Goal: Communication & Community: Answer question/provide support

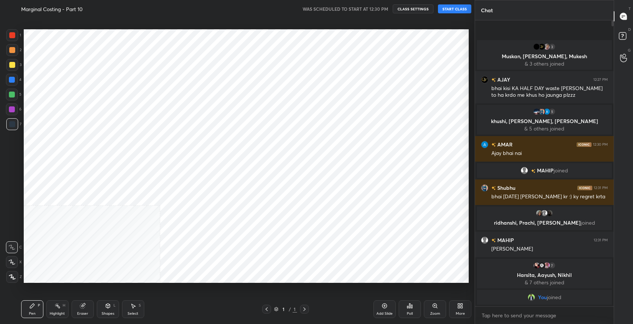
scroll to position [36828, 36660]
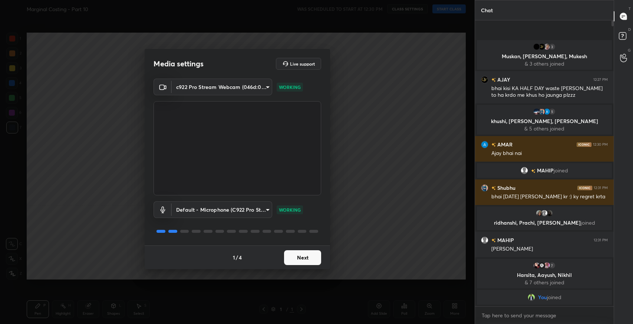
click at [297, 257] on button "Next" at bounding box center [302, 257] width 37 height 15
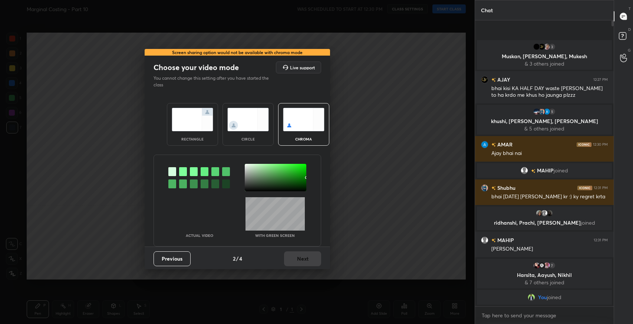
click at [206, 128] on img at bounding box center [193, 119] width 42 height 23
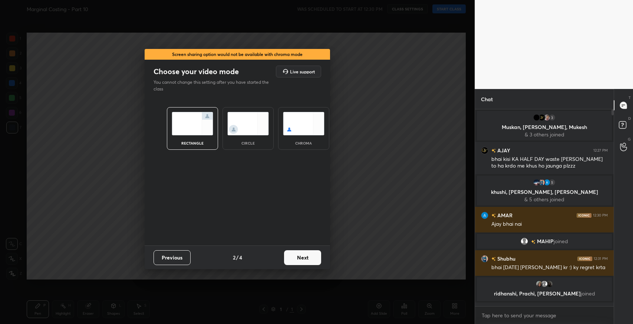
click at [315, 261] on button "Next" at bounding box center [302, 257] width 37 height 15
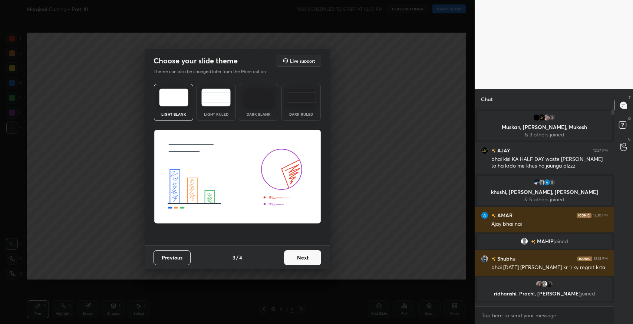
click at [227, 106] on img at bounding box center [215, 98] width 29 height 18
click at [306, 260] on button "Next" at bounding box center [302, 257] width 37 height 15
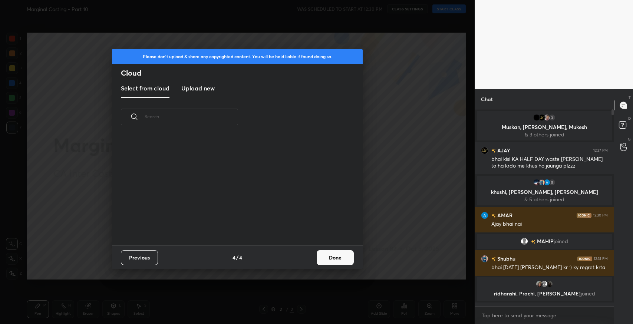
scroll to position [110, 238]
click at [349, 262] on button "Done" at bounding box center [335, 257] width 37 height 15
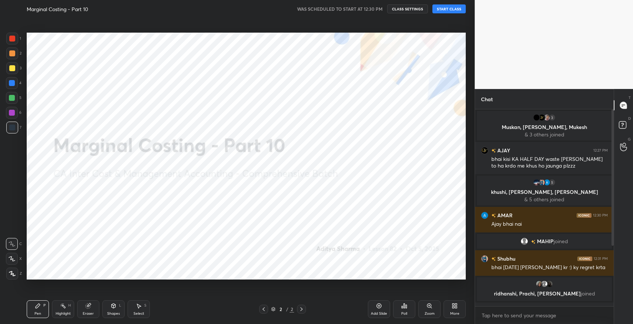
click at [452, 6] on button "START CLASS" at bounding box center [449, 8] width 33 height 9
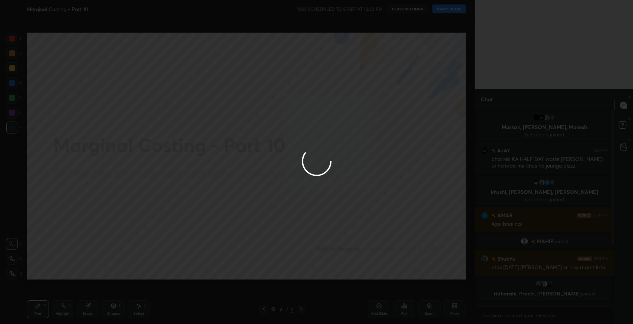
type textarea "x"
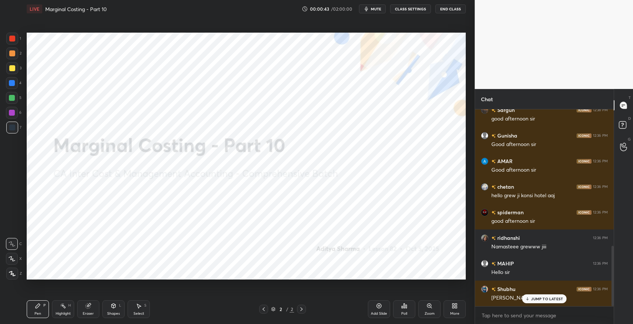
scroll to position [445, 0]
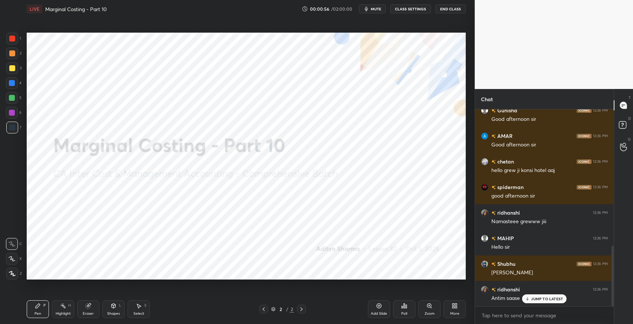
click at [537, 301] on p "JUMP TO LATEST" at bounding box center [547, 299] width 32 height 4
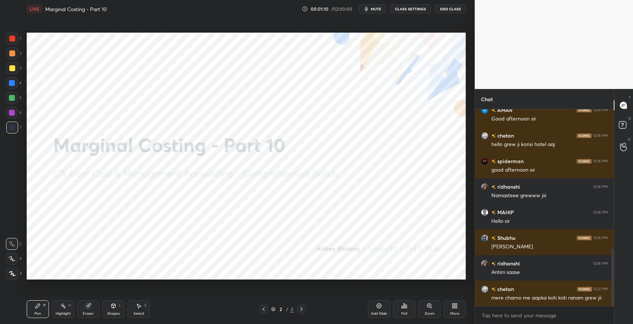
scroll to position [496, 0]
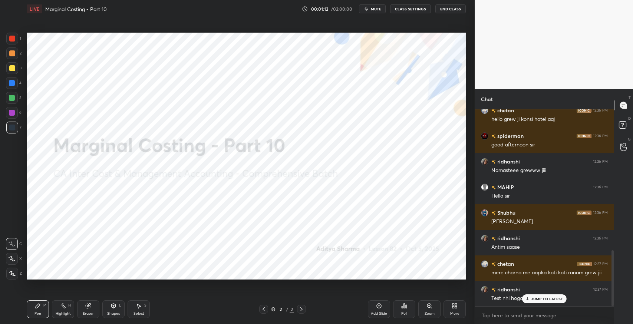
click at [546, 299] on p "JUMP TO LATEST" at bounding box center [547, 299] width 32 height 4
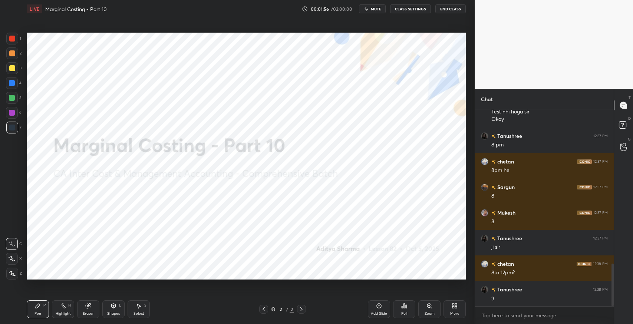
scroll to position [709, 0]
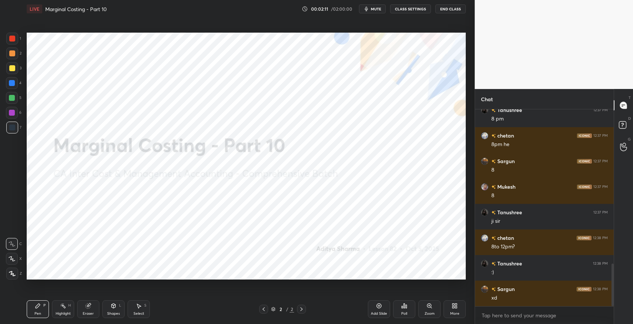
click at [455, 316] on div "More" at bounding box center [454, 314] width 9 height 4
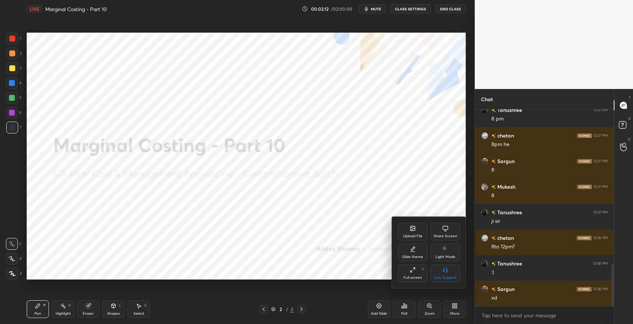
click at [405, 240] on div "Upload File" at bounding box center [413, 232] width 30 height 18
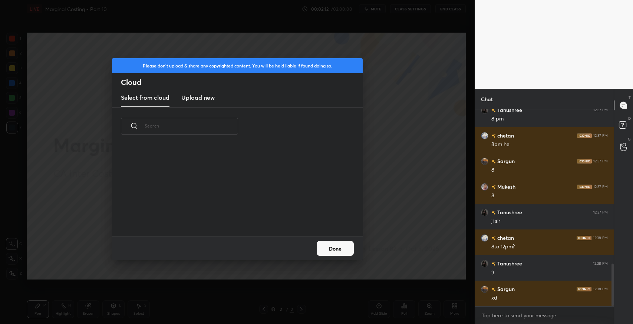
scroll to position [2, 4]
click at [203, 104] on new "Upload new" at bounding box center [197, 98] width 33 height 19
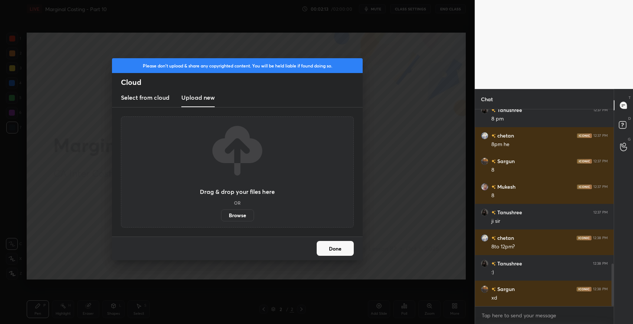
click at [238, 217] on label "Browse" at bounding box center [237, 216] width 33 height 12
click at [221, 217] on input "Browse" at bounding box center [221, 216] width 0 height 12
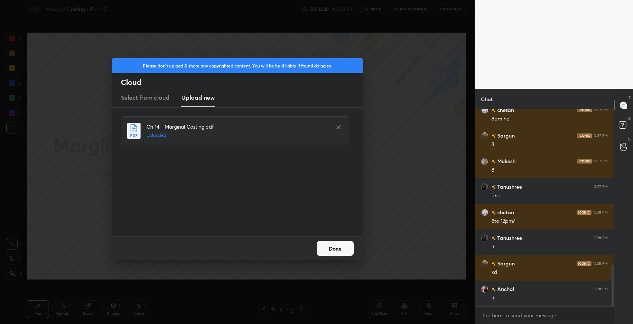
click at [331, 251] on button "Done" at bounding box center [335, 248] width 37 height 15
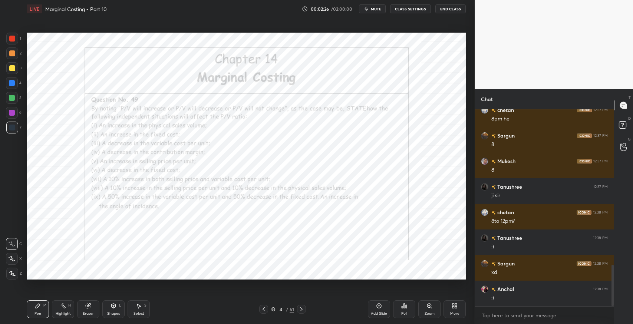
click at [277, 309] on div "3" at bounding box center [280, 309] width 7 height 4
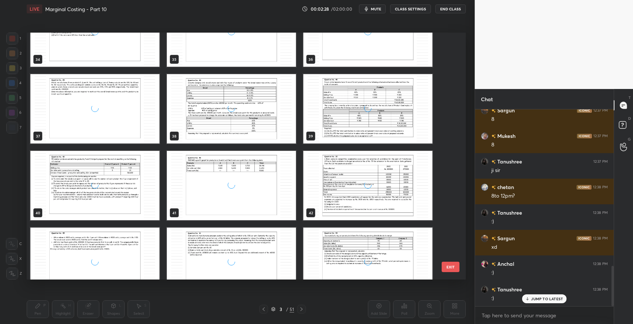
scroll to position [861, 0]
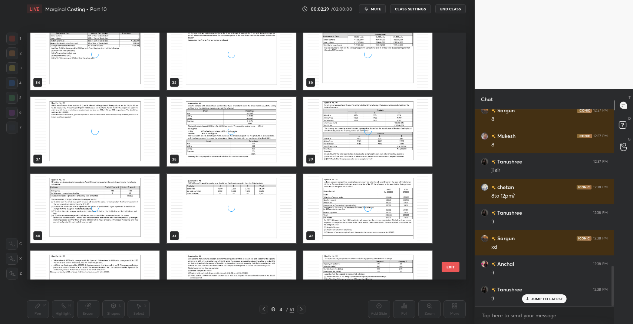
click at [252, 209] on div "grid" at bounding box center [231, 208] width 129 height 69
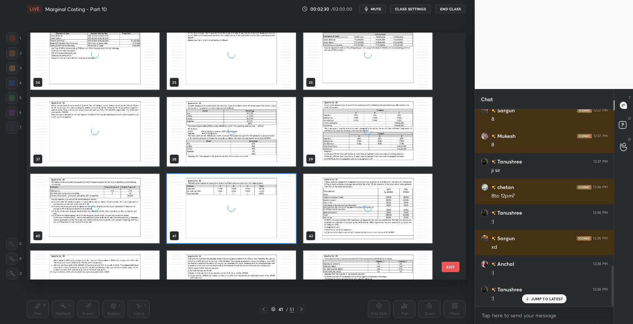
click at [252, 209] on div "grid" at bounding box center [231, 208] width 129 height 69
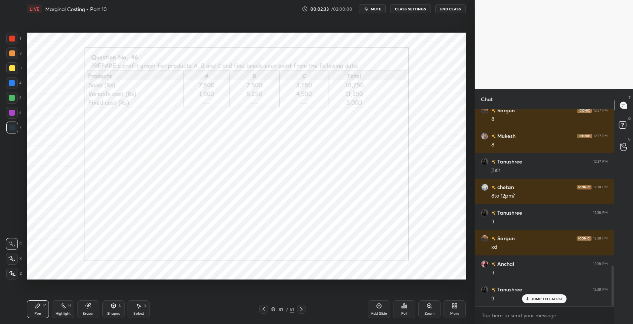
click at [301, 307] on icon at bounding box center [302, 309] width 6 height 6
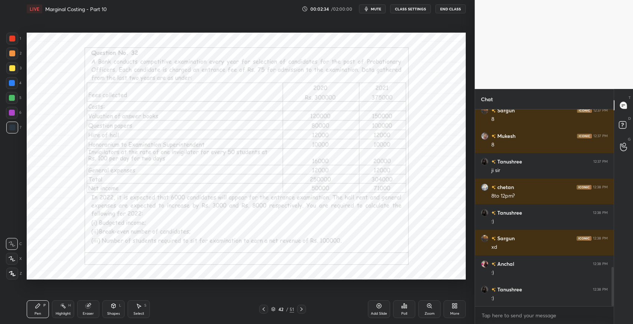
scroll to position [786, 0]
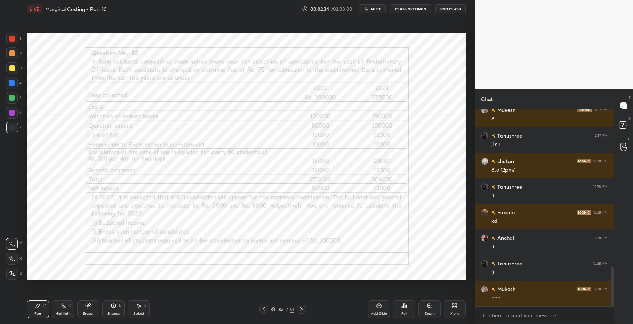
click at [301, 307] on icon at bounding box center [302, 309] width 6 height 6
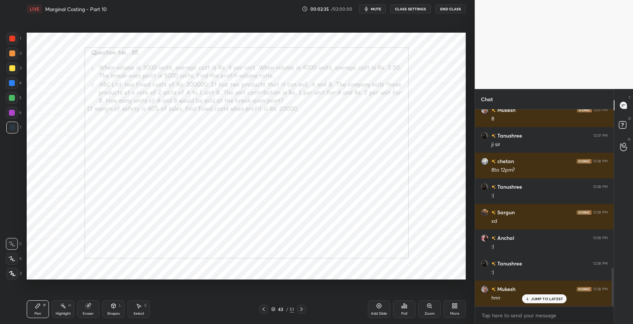
scroll to position [811, 0]
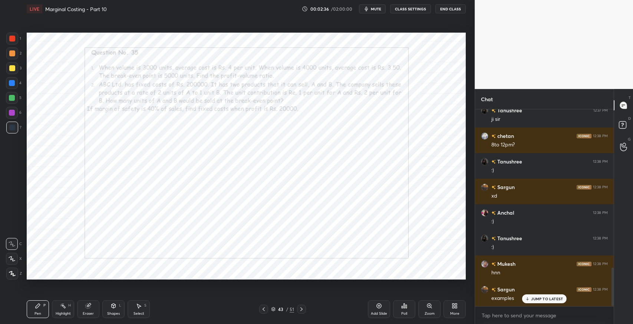
click at [301, 307] on icon at bounding box center [302, 309] width 6 height 6
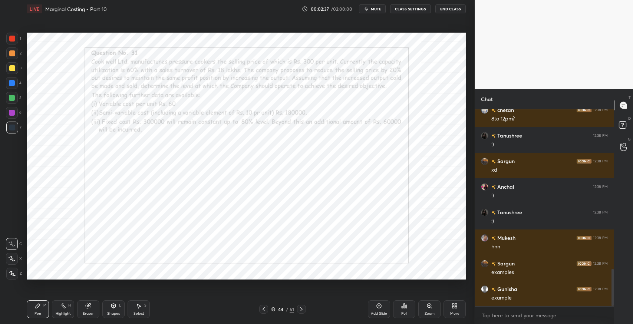
click at [301, 307] on icon at bounding box center [302, 309] width 6 height 6
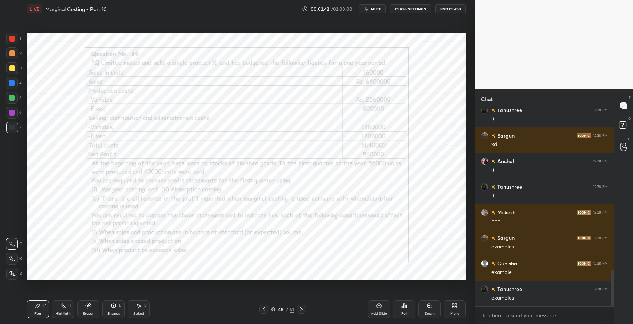
click at [303, 307] on icon at bounding box center [302, 309] width 6 height 6
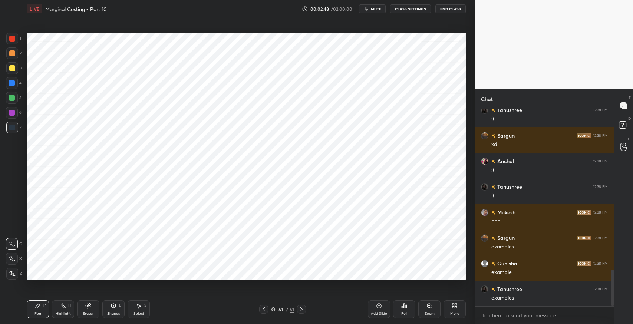
click at [260, 312] on div at bounding box center [263, 309] width 9 height 9
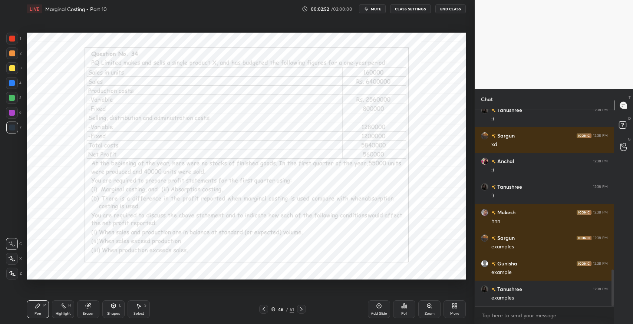
click at [262, 309] on icon at bounding box center [264, 309] width 6 height 6
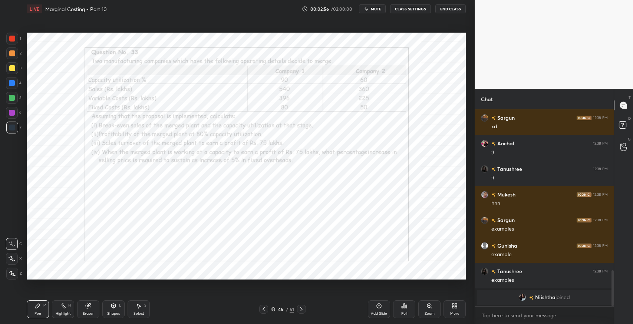
click at [300, 306] on icon at bounding box center [302, 309] width 6 height 6
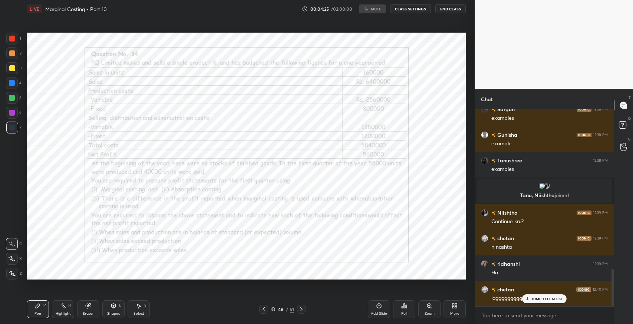
scroll to position [867, 0]
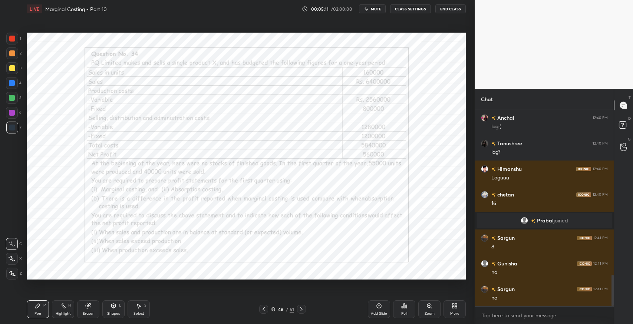
scroll to position [1087, 0]
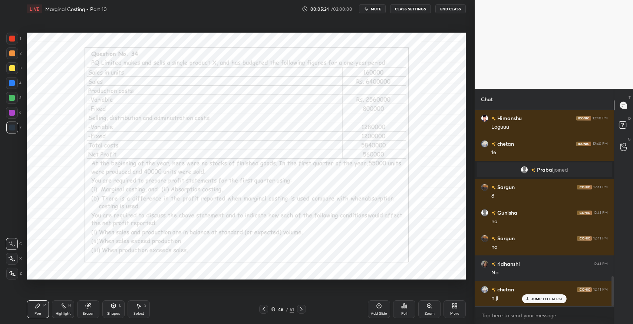
click at [93, 312] on div "Eraser" at bounding box center [88, 314] width 11 height 4
click at [40, 307] on icon at bounding box center [38, 306] width 6 height 6
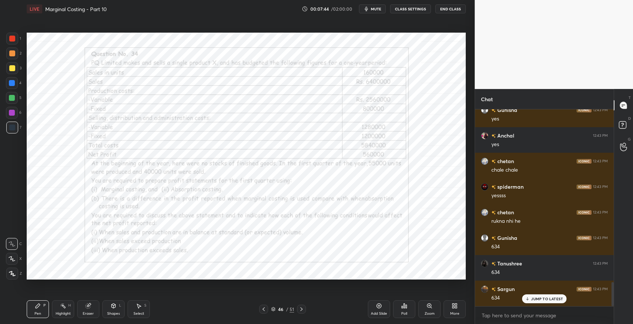
scroll to position [1420, 0]
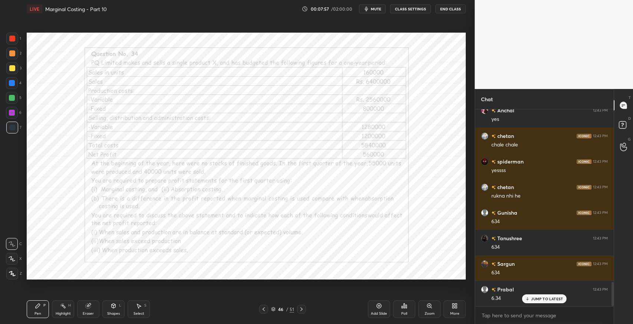
click at [531, 299] on div "JUMP TO LATEST" at bounding box center [544, 299] width 45 height 9
click at [375, 306] on div "Add Slide" at bounding box center [379, 310] width 22 height 18
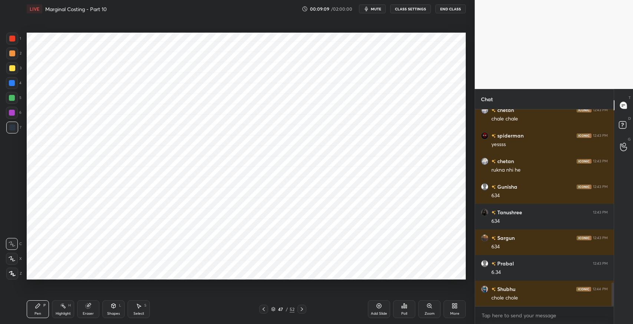
scroll to position [1471, 0]
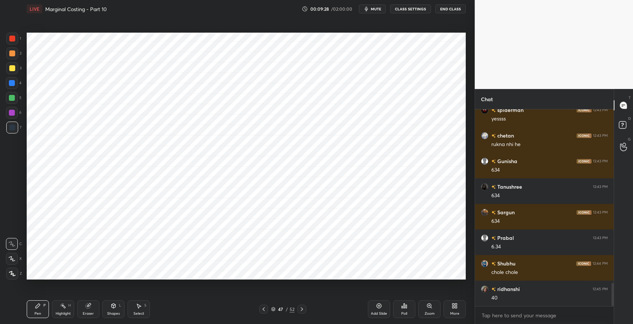
click at [90, 306] on icon at bounding box center [88, 306] width 6 height 6
click at [43, 307] on div "P" at bounding box center [44, 306] width 2 height 4
click at [136, 308] on icon at bounding box center [139, 306] width 6 height 6
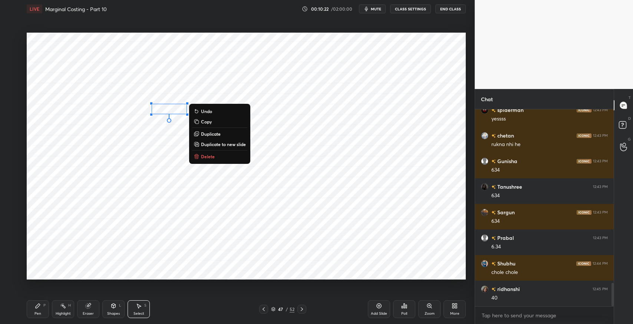
click at [219, 185] on div "0 ° Undo Copy Duplicate Duplicate to new slide Delete" at bounding box center [246, 156] width 439 height 247
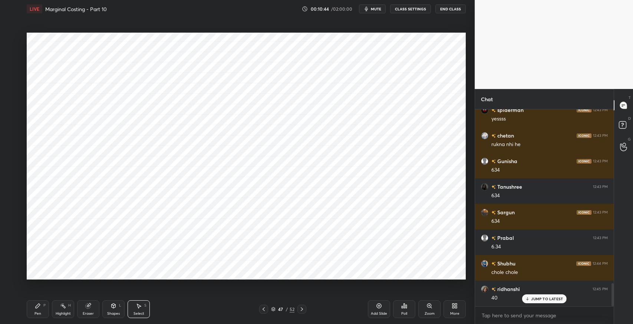
scroll to position [1496, 0]
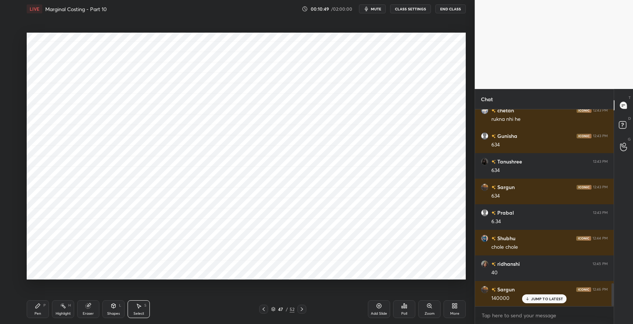
click at [44, 304] on div "P" at bounding box center [44, 306] width 2 height 4
click at [95, 308] on div "Eraser" at bounding box center [88, 310] width 22 height 18
click at [46, 307] on div "Pen P" at bounding box center [38, 310] width 22 height 18
click at [95, 313] on div "Eraser" at bounding box center [88, 310] width 22 height 18
click at [39, 312] on div "Pen" at bounding box center [38, 314] width 7 height 4
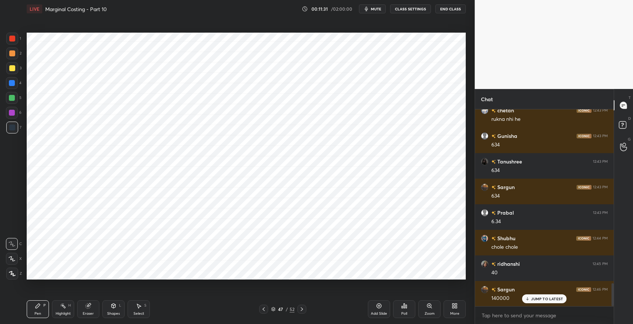
click at [142, 301] on div "Select S" at bounding box center [139, 310] width 22 height 18
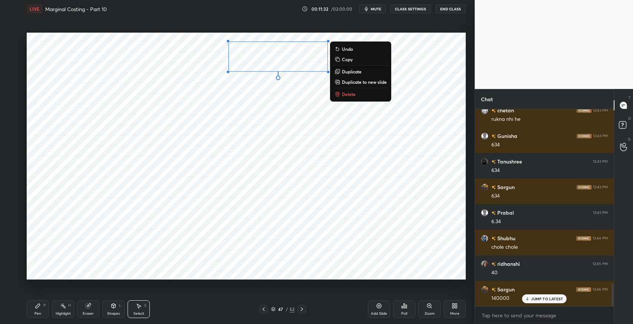
click at [347, 97] on p "Delete" at bounding box center [349, 94] width 14 height 6
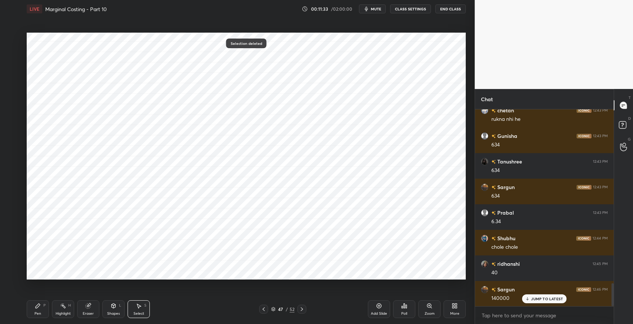
click at [39, 304] on icon at bounding box center [38, 306] width 4 height 4
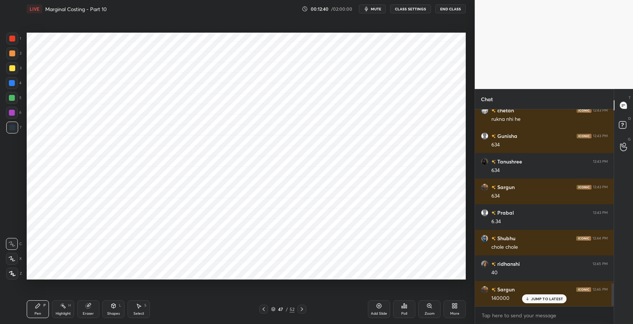
click at [114, 309] on div "Shapes L" at bounding box center [113, 310] width 22 height 18
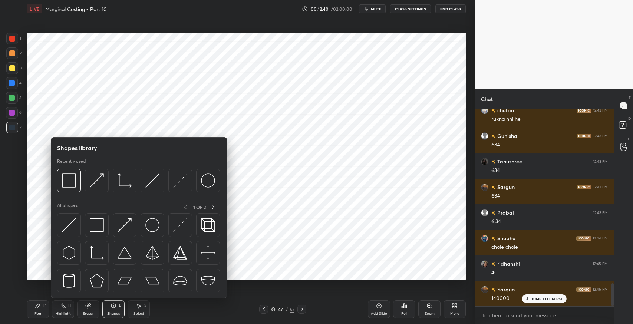
click at [97, 227] on img at bounding box center [97, 225] width 14 height 14
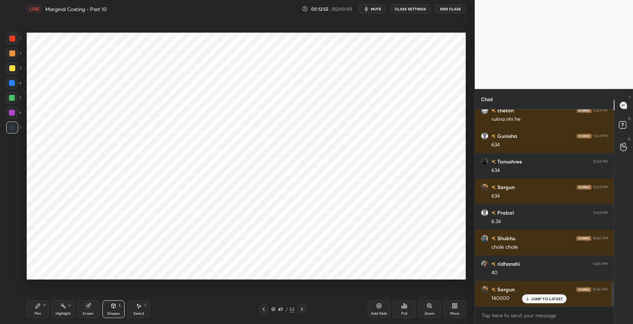
click at [42, 310] on div "Pen P" at bounding box center [38, 310] width 22 height 18
click at [142, 306] on div "Select S" at bounding box center [139, 310] width 22 height 18
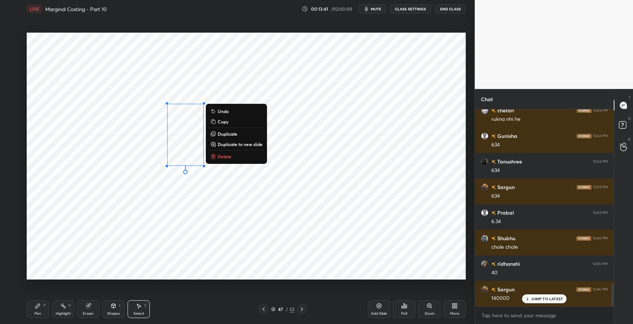
click at [278, 211] on div "0 ° Undo Copy Duplicate Duplicate to new slide Delete" at bounding box center [246, 156] width 439 height 247
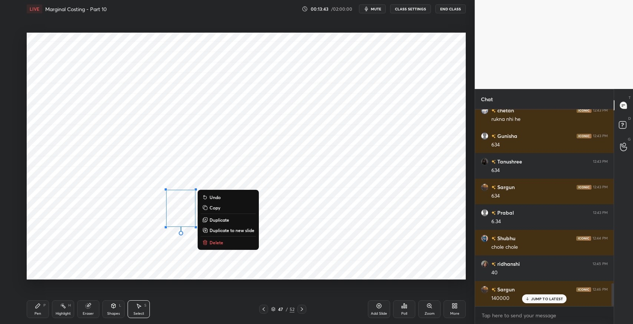
click at [334, 228] on div "0 ° Undo Copy Duplicate Duplicate to new slide Delete" at bounding box center [246, 156] width 439 height 247
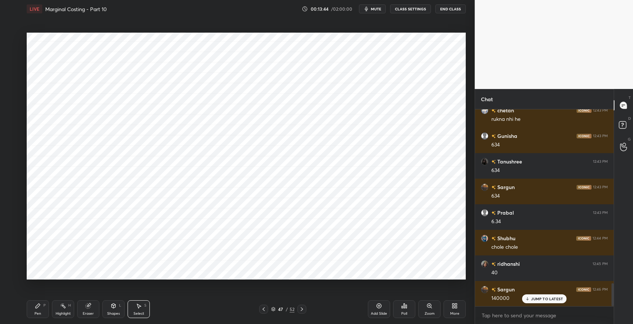
click at [109, 311] on div "Shapes L" at bounding box center [113, 310] width 22 height 18
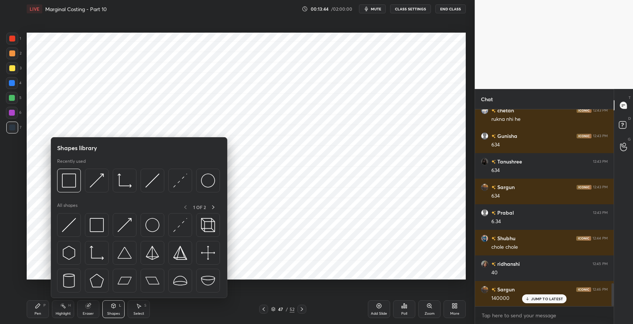
click at [95, 214] on div at bounding box center [97, 225] width 24 height 24
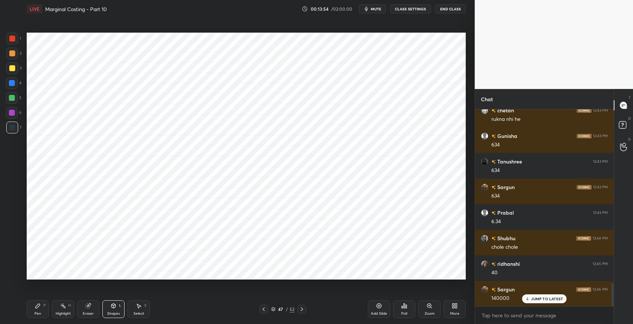
click at [40, 309] on div "Pen P" at bounding box center [38, 310] width 22 height 18
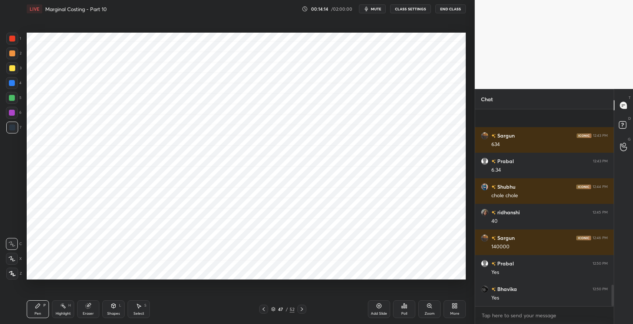
scroll to position [1599, 0]
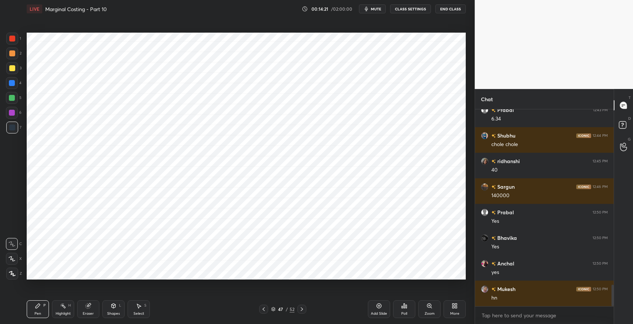
click at [121, 307] on div "Shapes L" at bounding box center [113, 310] width 22 height 18
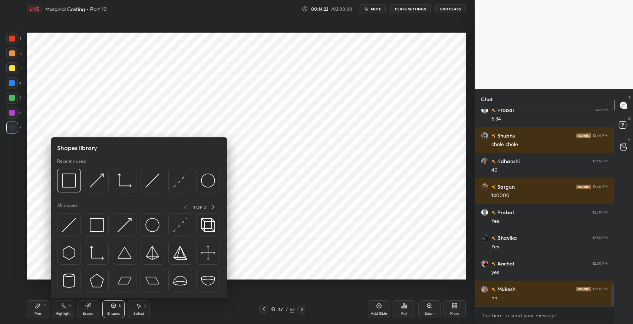
click at [97, 224] on img at bounding box center [97, 225] width 14 height 14
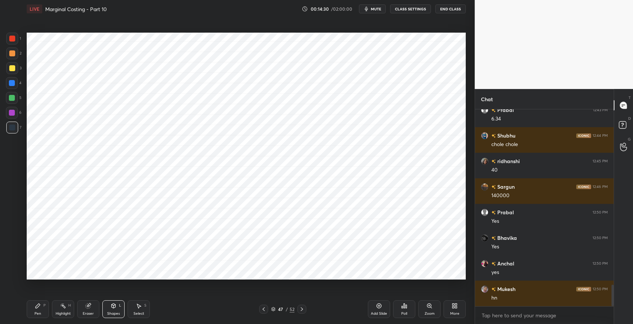
click at [39, 304] on icon at bounding box center [38, 306] width 6 height 6
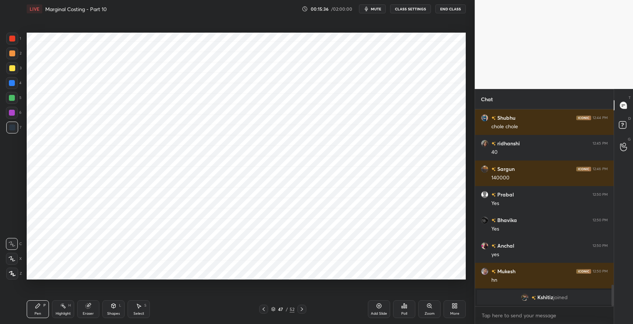
click at [143, 311] on div "Select S" at bounding box center [139, 310] width 22 height 18
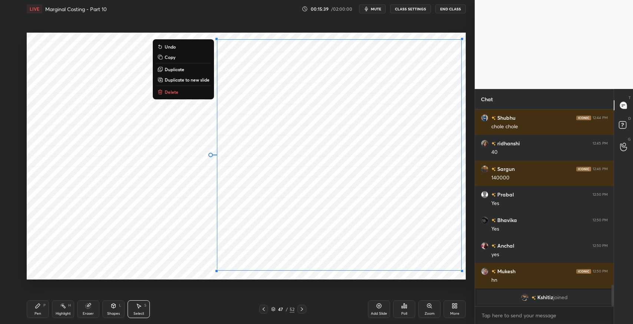
click at [194, 82] on p "Duplicate to new slide" at bounding box center [187, 80] width 45 height 6
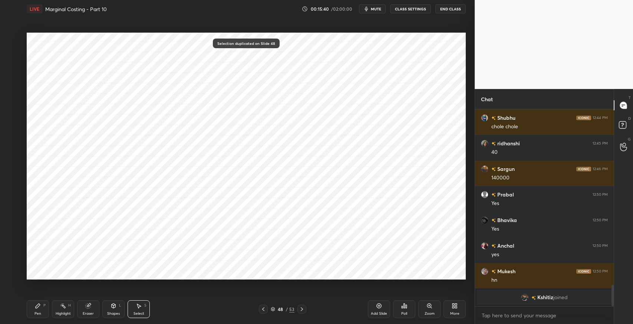
click at [39, 305] on icon at bounding box center [38, 306] width 4 height 4
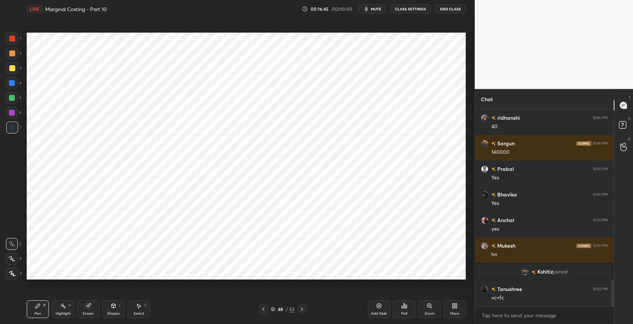
scroll to position [1279, 0]
click at [88, 307] on icon at bounding box center [88, 306] width 5 height 5
click at [40, 309] on div "Pen P" at bounding box center [38, 310] width 22 height 18
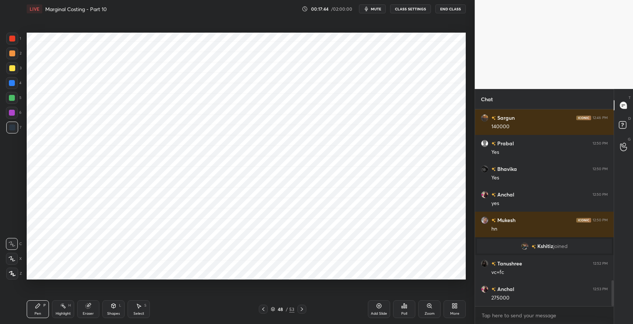
click at [142, 310] on div "Select S" at bounding box center [139, 310] width 22 height 18
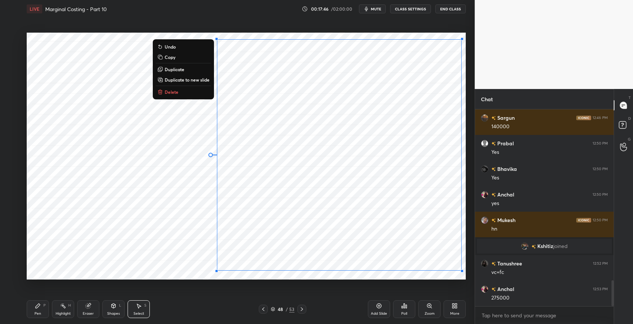
click at [180, 92] on button "Delete" at bounding box center [183, 92] width 55 height 9
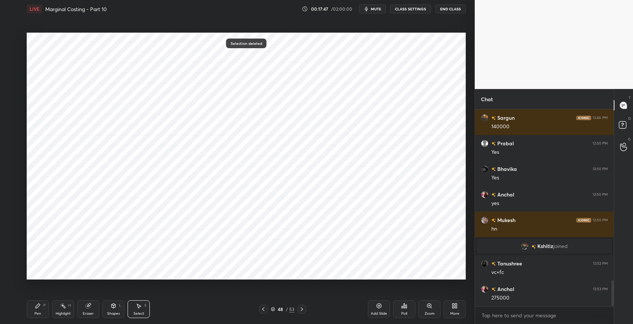
click at [263, 310] on icon at bounding box center [263, 310] width 2 height 4
click at [380, 173] on div "0 ° Undo Copy Duplicate Duplicate to new slide Delete" at bounding box center [246, 156] width 439 height 247
click at [42, 307] on div "Pen P" at bounding box center [38, 310] width 22 height 18
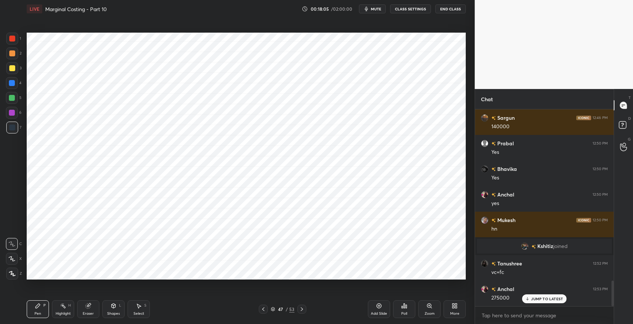
scroll to position [1330, 0]
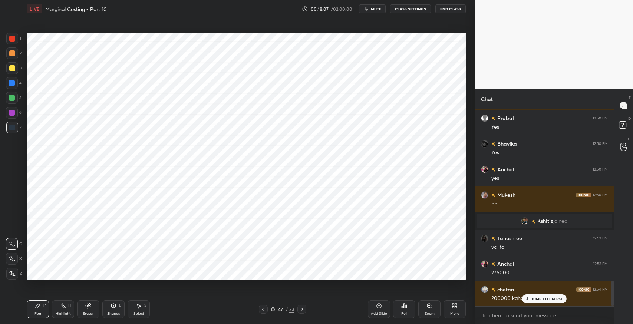
click at [539, 299] on p "JUMP TO LATEST" at bounding box center [547, 299] width 32 height 4
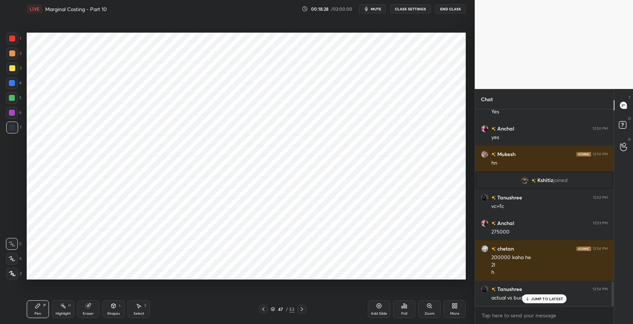
scroll to position [1396, 0]
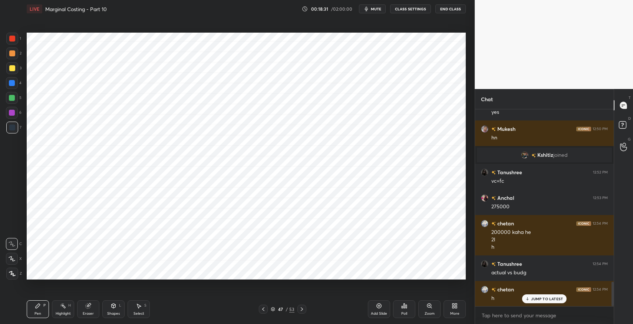
click at [304, 313] on div at bounding box center [302, 309] width 9 height 9
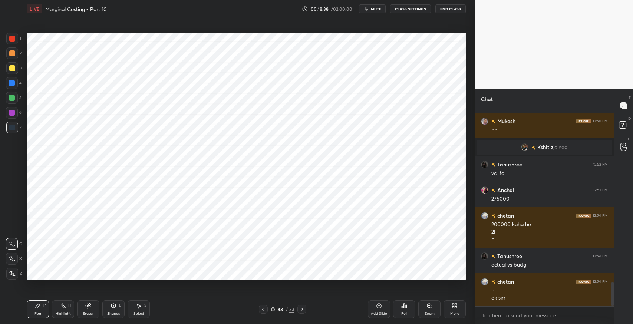
scroll to position [1411, 0]
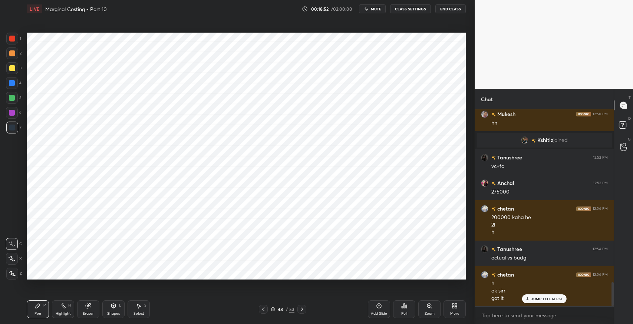
click at [86, 309] on div "Eraser" at bounding box center [88, 310] width 22 height 18
click at [40, 307] on icon at bounding box center [38, 306] width 6 height 6
click at [115, 310] on div "Shapes L" at bounding box center [113, 310] width 22 height 18
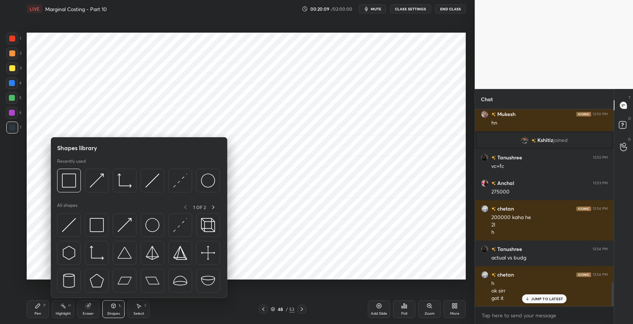
click at [98, 228] on img at bounding box center [97, 225] width 14 height 14
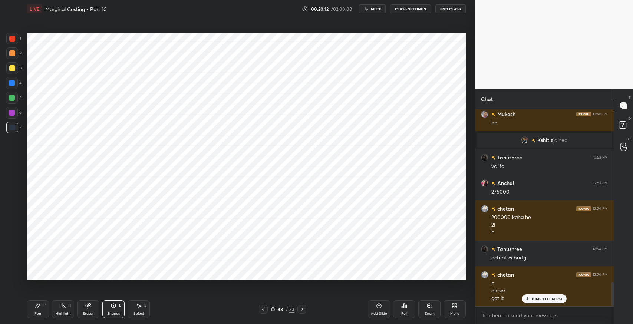
click at [261, 310] on icon at bounding box center [263, 309] width 6 height 6
click at [303, 310] on icon at bounding box center [302, 309] width 6 height 6
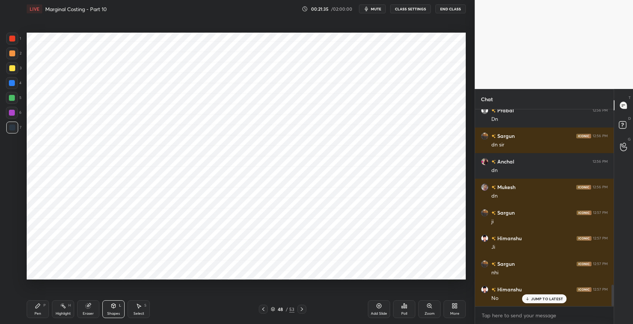
scroll to position [1642, 0]
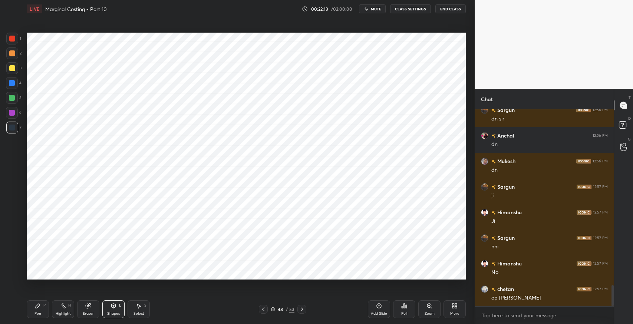
click at [263, 307] on icon at bounding box center [263, 309] width 6 height 6
click at [262, 308] on icon at bounding box center [263, 309] width 6 height 6
click at [300, 308] on icon at bounding box center [302, 309] width 6 height 6
click at [298, 310] on div at bounding box center [302, 309] width 9 height 9
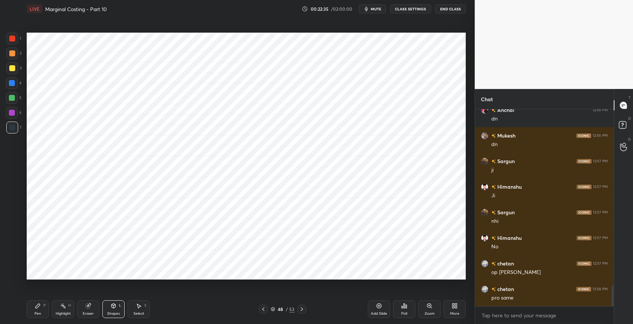
click at [35, 307] on icon at bounding box center [38, 306] width 6 height 6
click at [39, 311] on div "Pen P" at bounding box center [38, 310] width 22 height 18
click at [141, 303] on icon at bounding box center [139, 306] width 6 height 6
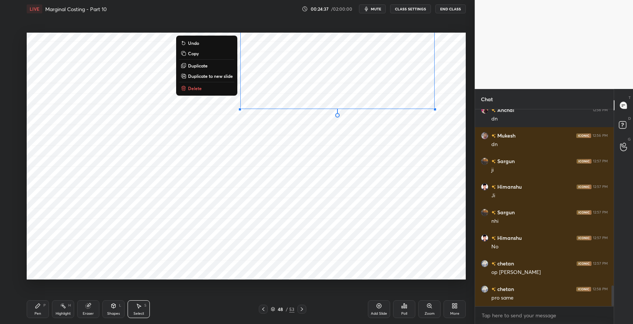
click at [381, 140] on div "0 ° Undo Copy Duplicate Duplicate to new slide Delete" at bounding box center [246, 156] width 439 height 247
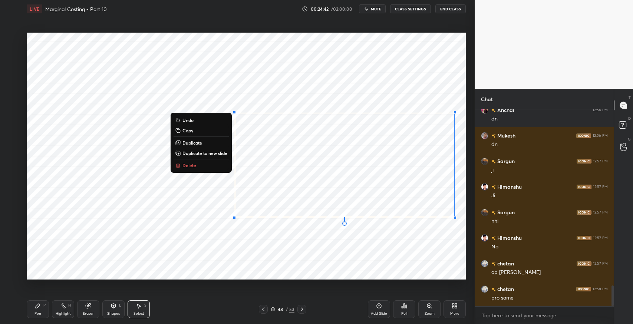
click at [305, 247] on div "0 ° Undo Copy Duplicate Duplicate to new slide Delete" at bounding box center [246, 156] width 439 height 247
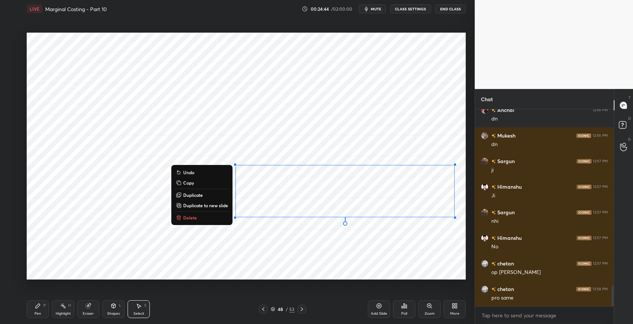
click at [196, 194] on p "Duplicate" at bounding box center [193, 195] width 20 height 6
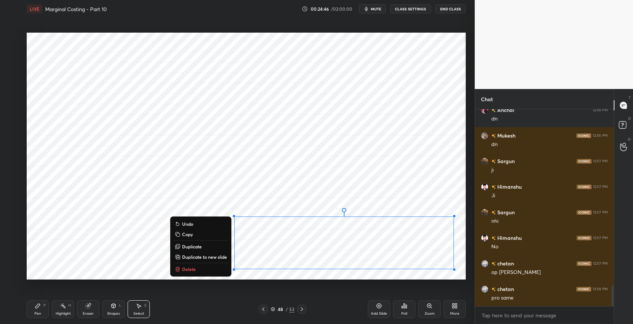
click at [47, 309] on div "Pen P" at bounding box center [38, 310] width 22 height 18
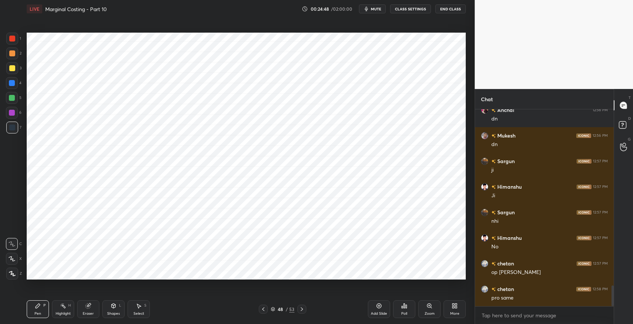
click at [97, 306] on div "Eraser" at bounding box center [88, 310] width 22 height 18
click at [43, 308] on div "Pen P" at bounding box center [38, 310] width 22 height 18
click at [74, 310] on div "Pen P Highlight H Eraser Shapes L Select S" at bounding box center [112, 310] width 171 height 18
click at [86, 313] on div "Eraser" at bounding box center [88, 314] width 11 height 4
click at [38, 305] on icon at bounding box center [38, 306] width 4 height 4
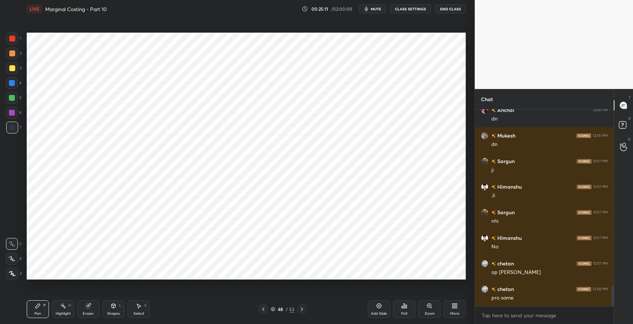
click at [89, 307] on icon at bounding box center [88, 306] width 5 height 5
click at [40, 309] on div "Pen P" at bounding box center [38, 310] width 22 height 18
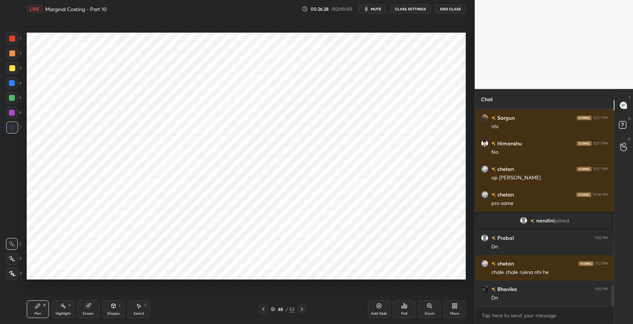
scroll to position [1682, 0]
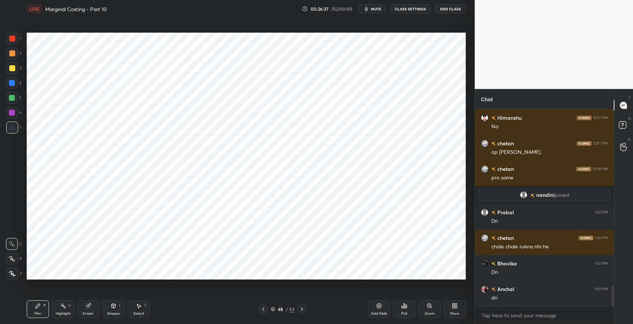
click at [302, 309] on icon at bounding box center [302, 309] width 6 height 6
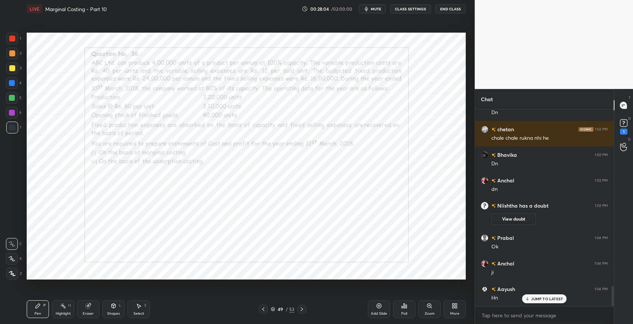
scroll to position [1752, 0]
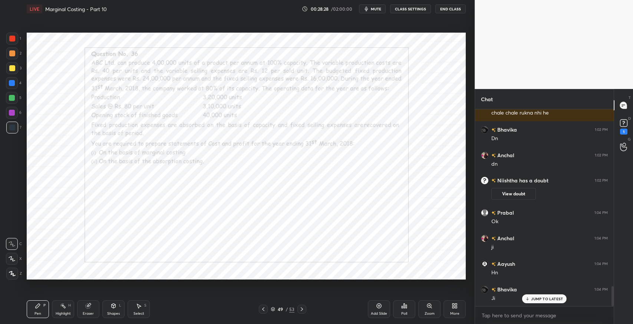
click at [215, 295] on div "Pen P Highlight H Eraser Shapes L Select S 49 / 53 Add Slide Poll Zoom More" at bounding box center [246, 310] width 439 height 30
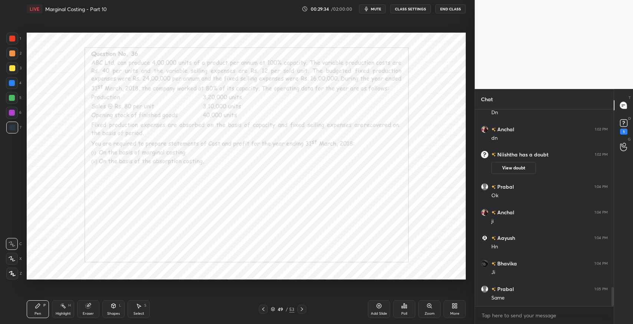
scroll to position [1804, 0]
click at [140, 308] on icon at bounding box center [139, 306] width 6 height 6
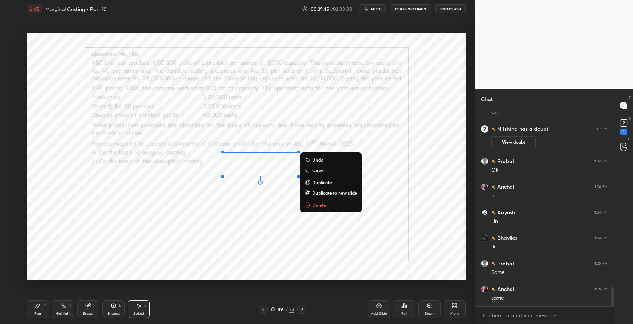
click at [317, 203] on p "Delete" at bounding box center [319, 205] width 14 height 6
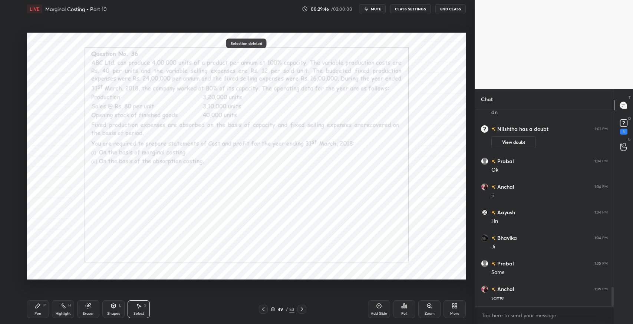
click at [45, 308] on div "Pen P" at bounding box center [38, 310] width 22 height 18
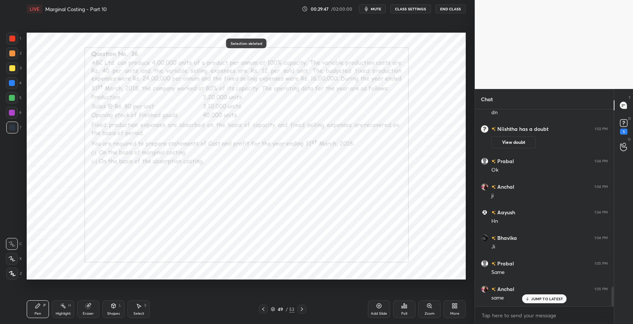
scroll to position [1829, 0]
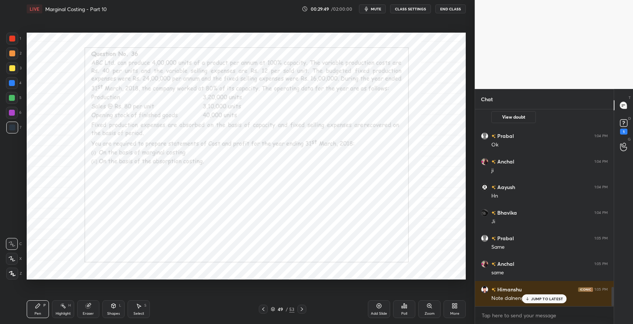
click at [533, 299] on p "JUMP TO LATEST" at bounding box center [547, 299] width 32 height 4
click at [96, 310] on div "Eraser" at bounding box center [88, 310] width 22 height 18
click at [33, 311] on div "Pen P" at bounding box center [38, 310] width 22 height 18
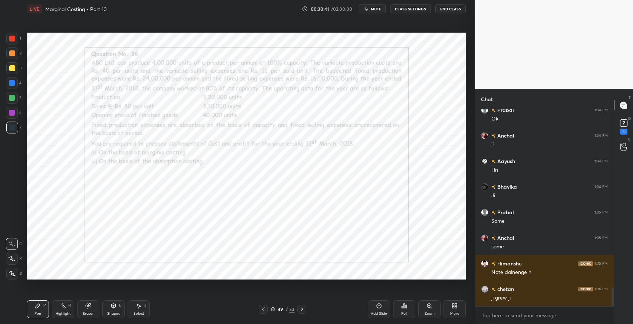
click at [383, 313] on div "Add Slide" at bounding box center [379, 314] width 16 height 4
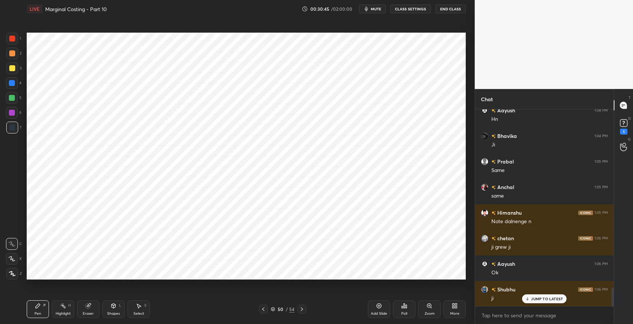
scroll to position [1932, 0]
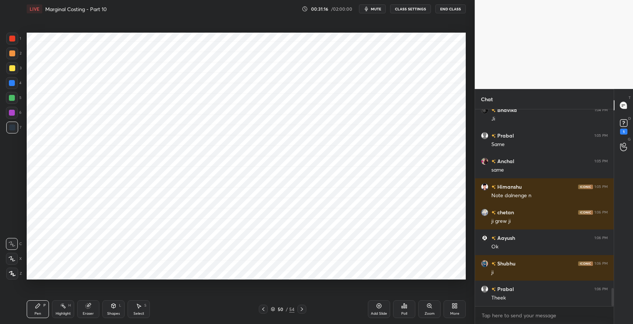
click at [140, 305] on icon at bounding box center [139, 306] width 6 height 6
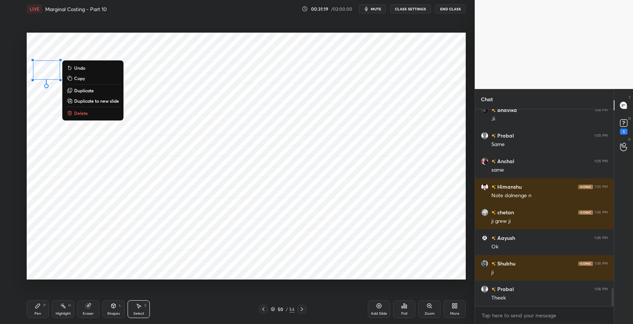
click at [152, 49] on div "0 ° Undo Copy Duplicate Duplicate to new slide Delete" at bounding box center [246, 156] width 439 height 247
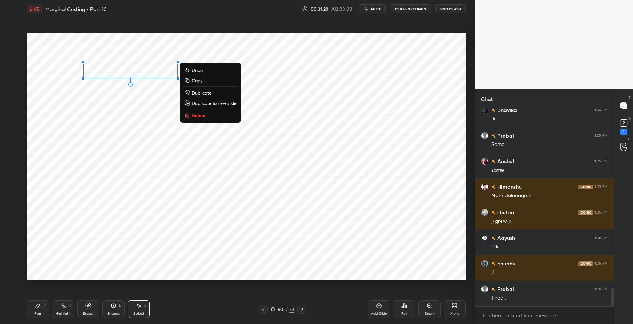
click at [92, 112] on div "0 ° Undo Copy Duplicate Duplicate to new slide Delete" at bounding box center [246, 156] width 439 height 247
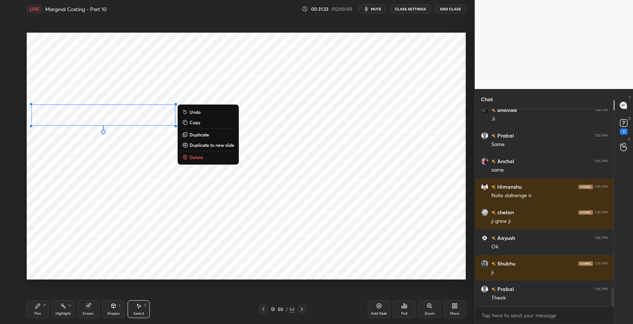
click at [86, 147] on div "0 ° Undo Copy Duplicate Duplicate to new slide Delete" at bounding box center [246, 156] width 439 height 247
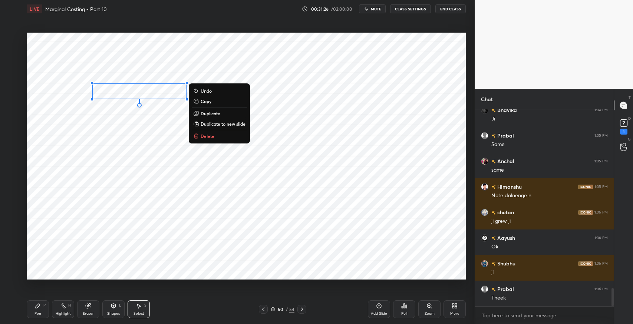
click at [33, 303] on div "Pen P" at bounding box center [38, 310] width 22 height 18
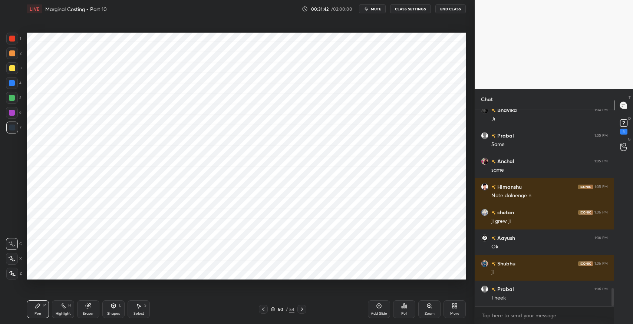
click at [198, 321] on div "Pen P Highlight H Eraser Shapes L Select S 50 / 54 Add Slide Poll Zoom More" at bounding box center [246, 310] width 439 height 30
click at [137, 307] on icon at bounding box center [139, 306] width 6 height 6
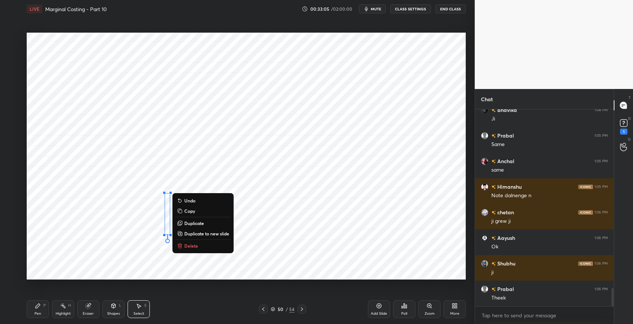
click at [201, 243] on button "Delete" at bounding box center [203, 246] width 55 height 9
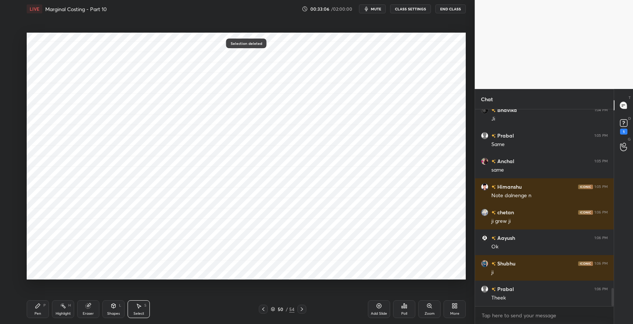
click at [40, 315] on div "Pen" at bounding box center [38, 314] width 7 height 4
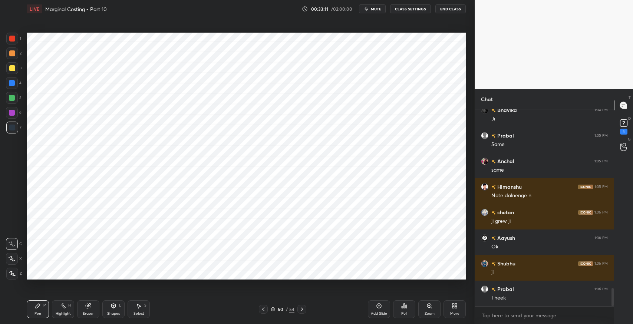
click at [91, 308] on icon at bounding box center [88, 306] width 6 height 6
click at [39, 306] on icon at bounding box center [38, 306] width 4 height 4
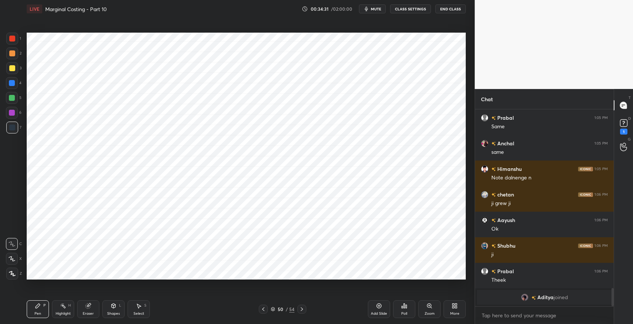
scroll to position [1890, 0]
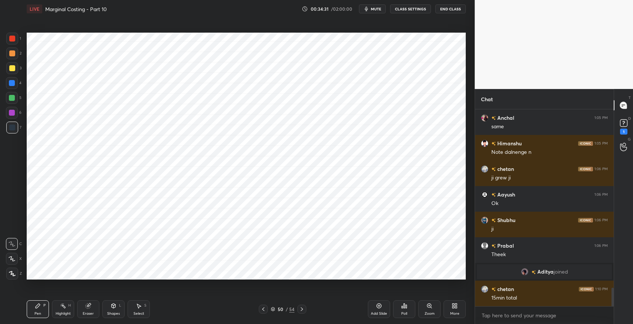
click at [401, 312] on div "Poll" at bounding box center [404, 314] width 6 height 4
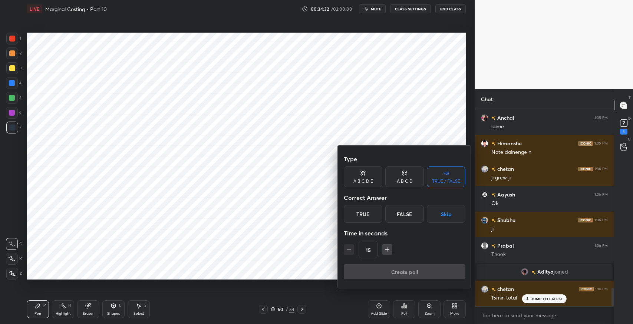
scroll to position [1915, 0]
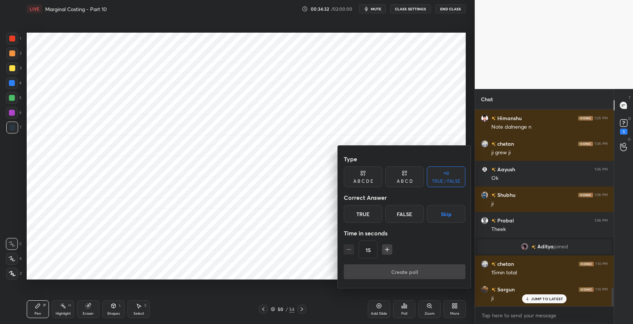
click at [385, 257] on div "15" at bounding box center [405, 250] width 122 height 18
click at [384, 256] on div "15" at bounding box center [405, 250] width 122 height 18
click at [386, 255] on div "15" at bounding box center [405, 250] width 122 height 18
click at [384, 256] on div "15" at bounding box center [405, 250] width 122 height 18
click at [384, 257] on div "15" at bounding box center [405, 250] width 122 height 18
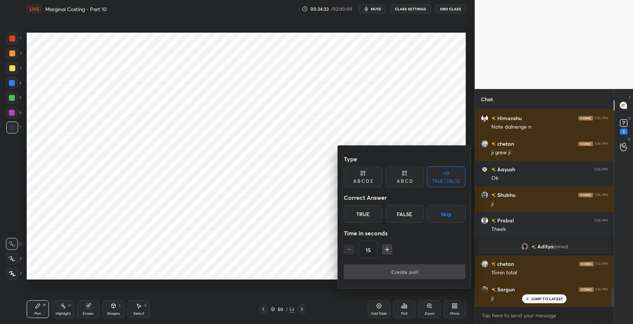
click at [383, 257] on div "15" at bounding box center [405, 250] width 122 height 18
click at [383, 258] on div "15" at bounding box center [405, 250] width 122 height 18
click at [385, 253] on icon "button" at bounding box center [387, 249] width 7 height 7
click at [386, 252] on icon "button" at bounding box center [387, 249] width 7 height 7
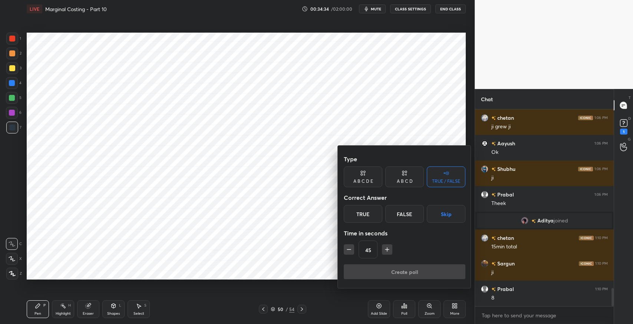
click at [387, 253] on icon "button" at bounding box center [387, 249] width 7 height 7
click at [387, 252] on icon "button" at bounding box center [387, 249] width 7 height 7
click at [388, 252] on icon "button" at bounding box center [387, 249] width 7 height 7
click at [388, 253] on icon "button" at bounding box center [390, 249] width 7 height 7
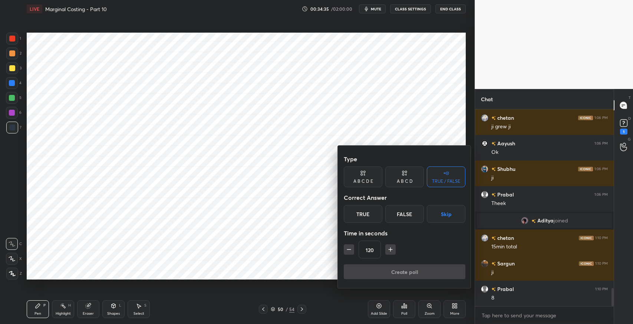
click at [387, 253] on icon "button" at bounding box center [390, 249] width 7 height 7
click at [388, 252] on icon "button" at bounding box center [390, 249] width 7 height 7
click at [388, 253] on icon "button" at bounding box center [390, 249] width 7 height 7
click at [387, 252] on icon "button" at bounding box center [390, 249] width 7 height 7
click at [388, 253] on icon "button" at bounding box center [390, 249] width 7 height 7
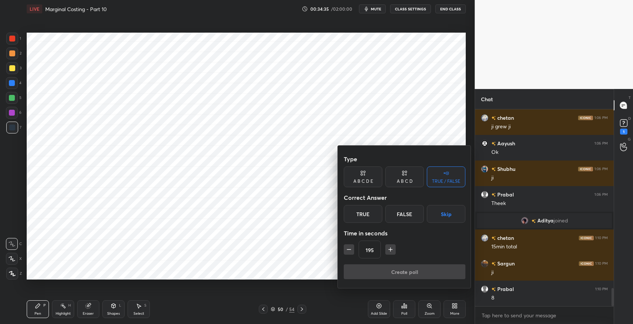
click at [388, 253] on icon "button" at bounding box center [390, 249] width 7 height 7
click at [388, 254] on button "button" at bounding box center [391, 250] width 10 height 10
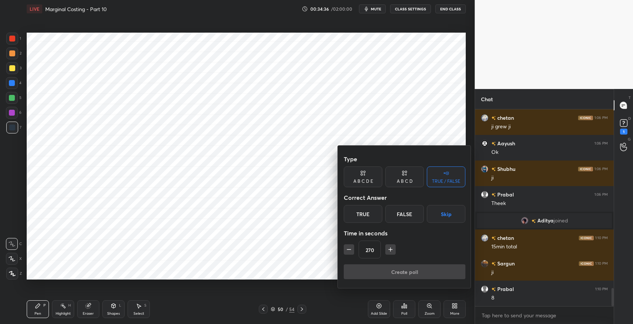
click at [388, 254] on button "button" at bounding box center [391, 250] width 10 height 10
click at [388, 253] on icon "button" at bounding box center [390, 249] width 7 height 7
click at [387, 253] on icon "button" at bounding box center [390, 249] width 7 height 7
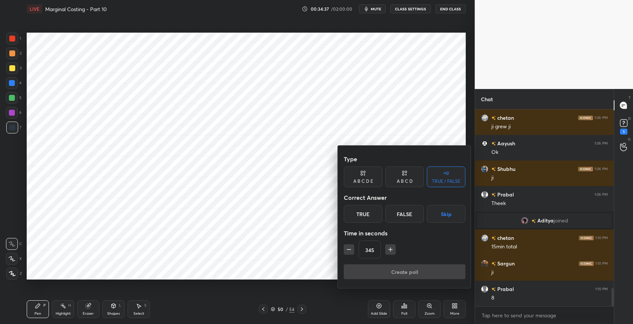
click at [387, 254] on button "button" at bounding box center [391, 250] width 10 height 10
click at [388, 254] on button "button" at bounding box center [391, 250] width 10 height 10
click at [387, 253] on icon "button" at bounding box center [390, 249] width 7 height 7
click at [388, 253] on icon "button" at bounding box center [390, 249] width 7 height 7
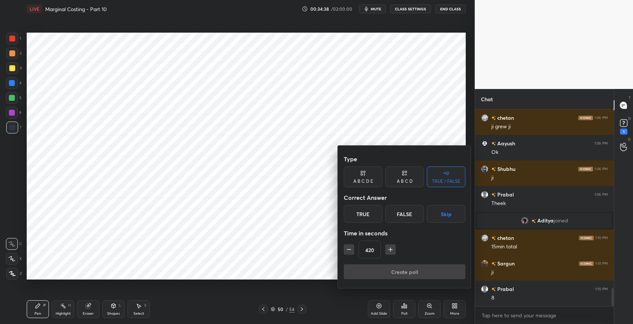
click at [387, 253] on icon "button" at bounding box center [390, 249] width 7 height 7
click at [391, 254] on button "button" at bounding box center [391, 250] width 10 height 10
click at [389, 254] on button "button" at bounding box center [391, 250] width 10 height 10
type input "480"
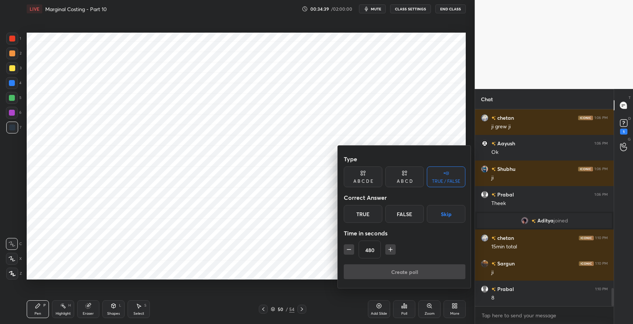
click at [445, 211] on button "Skip" at bounding box center [446, 214] width 39 height 18
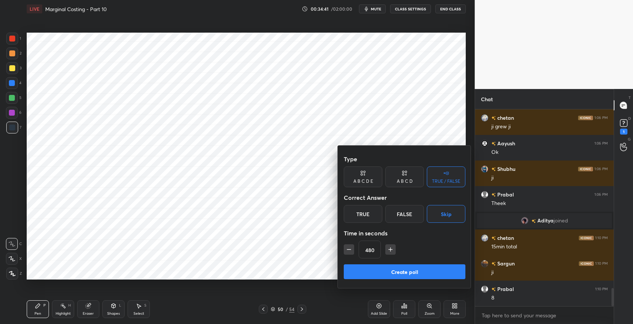
click at [405, 271] on button "Create poll" at bounding box center [405, 272] width 122 height 15
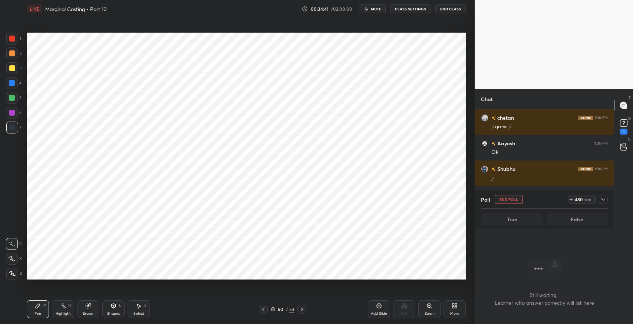
scroll to position [3, 2]
click at [380, 12] on button "mute" at bounding box center [372, 8] width 27 height 9
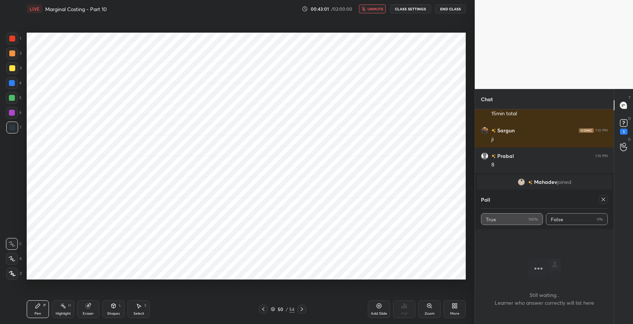
scroll to position [2072, 0]
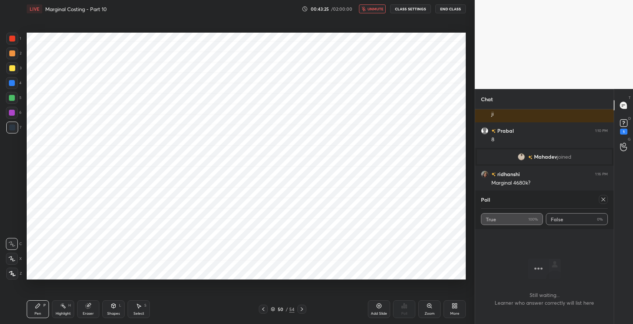
click at [382, 11] on span "unmute" at bounding box center [376, 8] width 16 height 5
click at [603, 199] on icon at bounding box center [604, 200] width 4 height 4
type textarea "x"
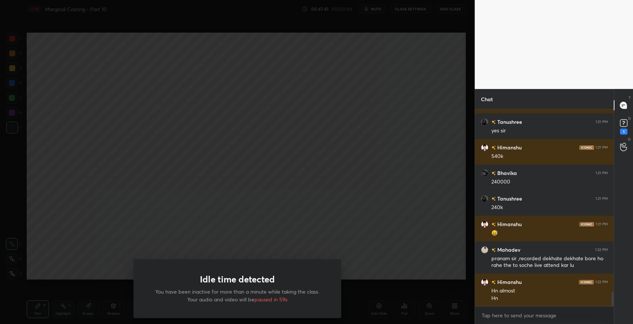
scroll to position [2490, 0]
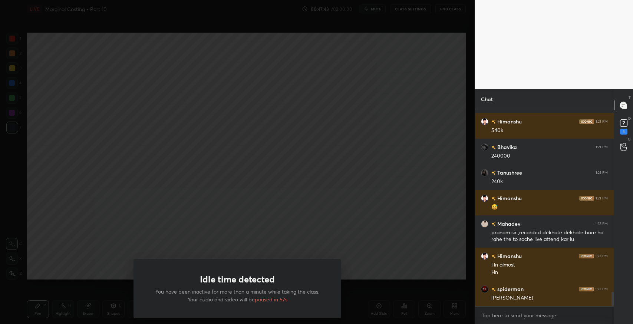
click at [347, 146] on div "Idle time detected You have been inactive for more than a minute while taking t…" at bounding box center [237, 162] width 475 height 324
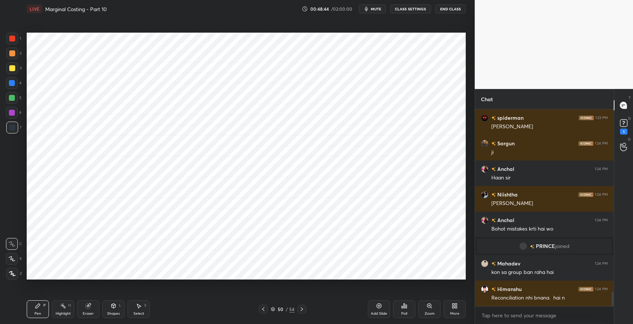
scroll to position [2506, 0]
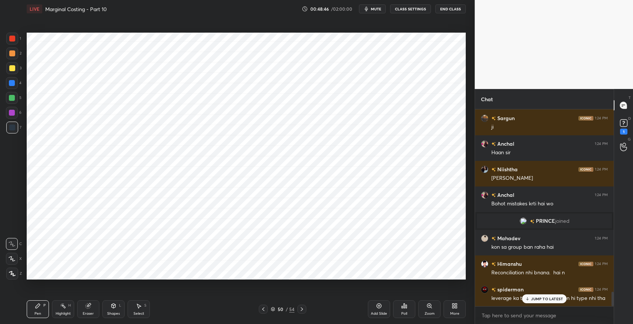
click at [538, 302] on div "JUMP TO LATEST" at bounding box center [544, 299] width 45 height 9
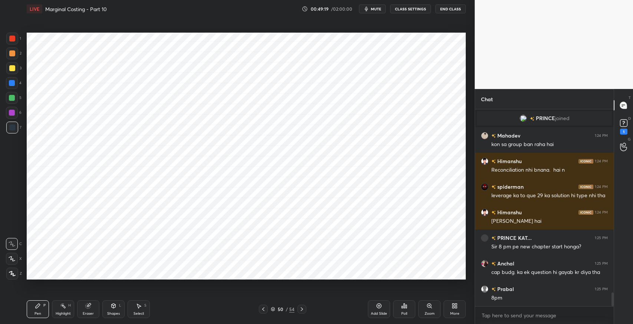
scroll to position [2634, 0]
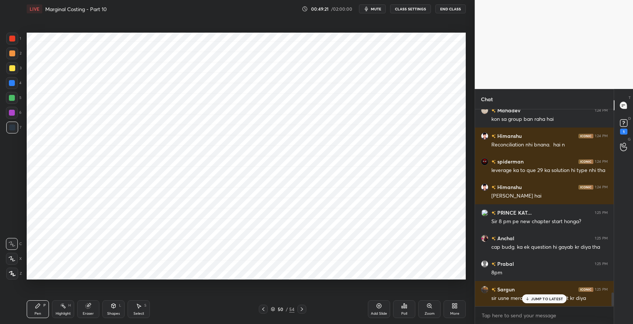
click at [544, 299] on p "JUMP TO LATEST" at bounding box center [547, 299] width 32 height 4
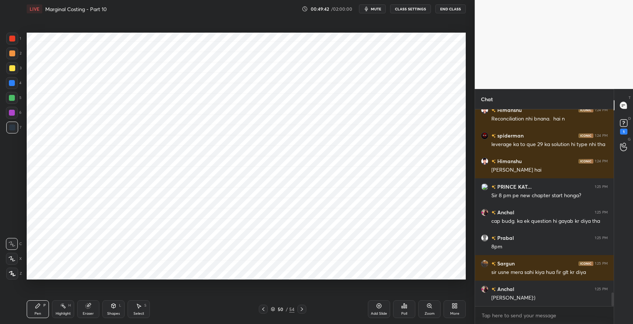
scroll to position [2685, 0]
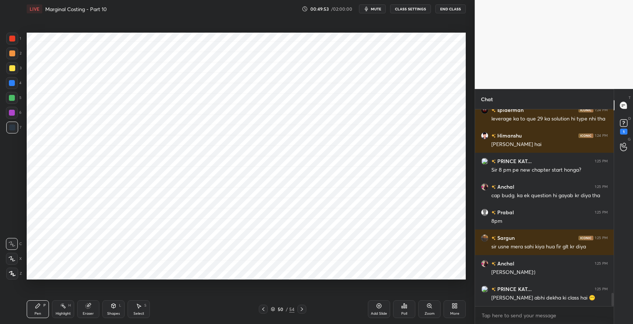
click at [302, 309] on icon at bounding box center [302, 310] width 2 height 4
click at [302, 309] on icon at bounding box center [302, 309] width 6 height 6
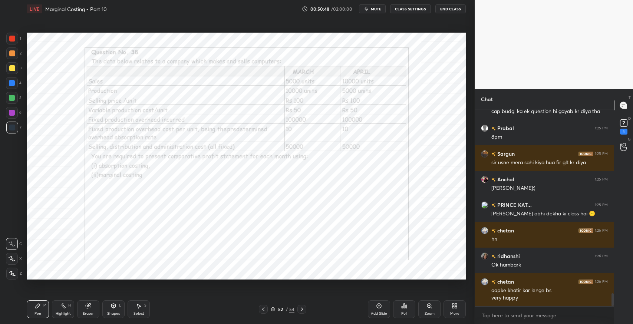
scroll to position [2795, 0]
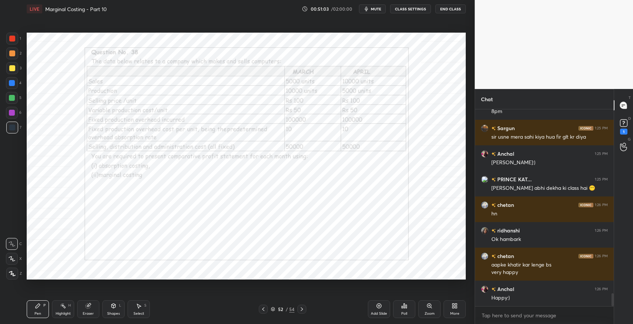
click at [302, 308] on icon at bounding box center [302, 309] width 6 height 6
click at [263, 310] on icon at bounding box center [263, 309] width 6 height 6
click at [261, 310] on icon at bounding box center [263, 309] width 6 height 6
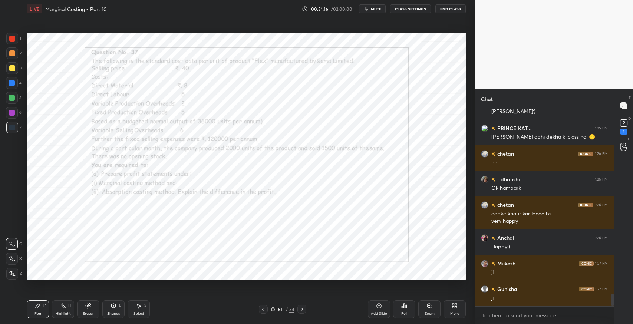
scroll to position [2872, 0]
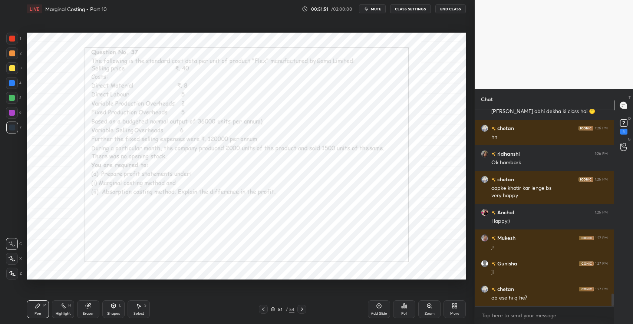
click at [263, 309] on icon at bounding box center [263, 309] width 6 height 6
click at [303, 306] on icon at bounding box center [302, 309] width 6 height 6
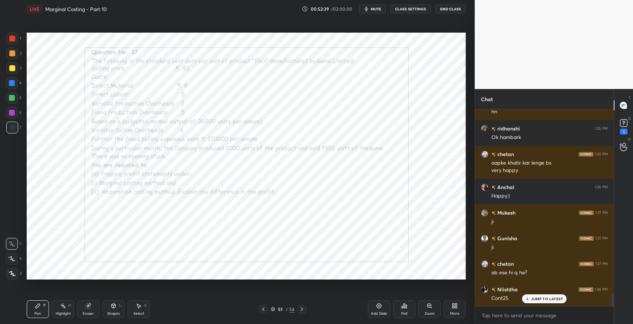
click at [40, 306] on icon at bounding box center [38, 306] width 6 height 6
click at [95, 309] on div "Eraser" at bounding box center [88, 310] width 22 height 18
click at [45, 307] on div "P" at bounding box center [44, 306] width 2 height 4
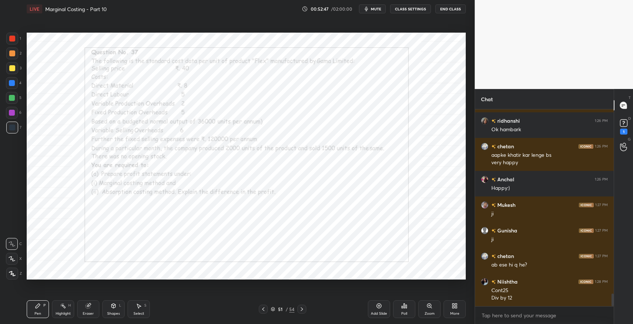
click at [143, 306] on div "Select S" at bounding box center [139, 310] width 22 height 18
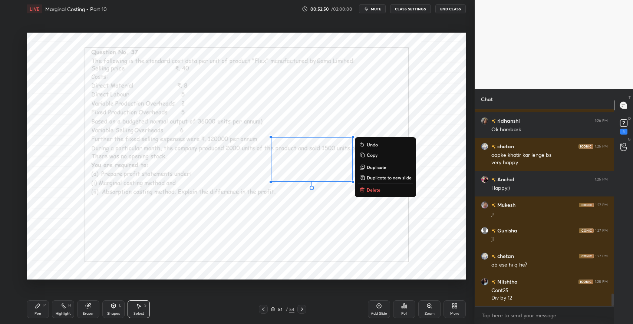
click at [36, 304] on icon at bounding box center [38, 306] width 6 height 6
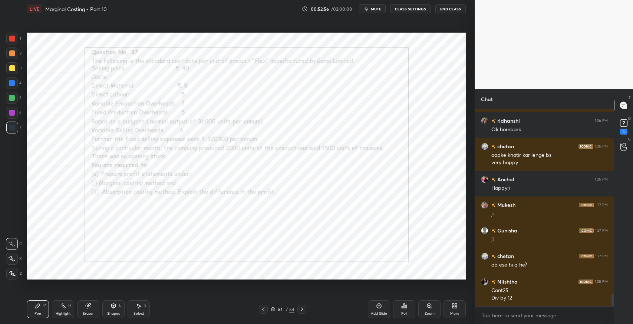
click at [90, 307] on icon at bounding box center [88, 306] width 5 height 5
click at [37, 308] on icon at bounding box center [38, 306] width 4 height 4
click at [88, 306] on icon at bounding box center [88, 306] width 5 height 5
click at [39, 306] on icon at bounding box center [38, 306] width 6 height 6
click at [141, 305] on icon at bounding box center [139, 306] width 6 height 6
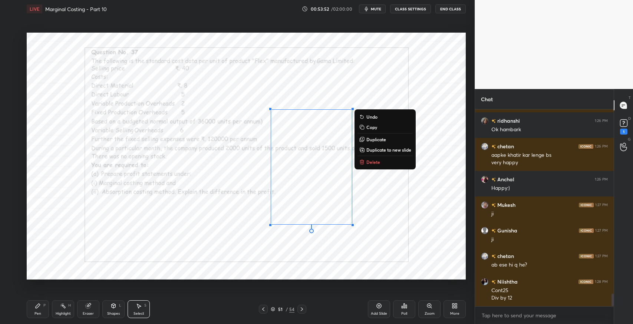
click at [42, 309] on div "Pen P" at bounding box center [38, 310] width 22 height 18
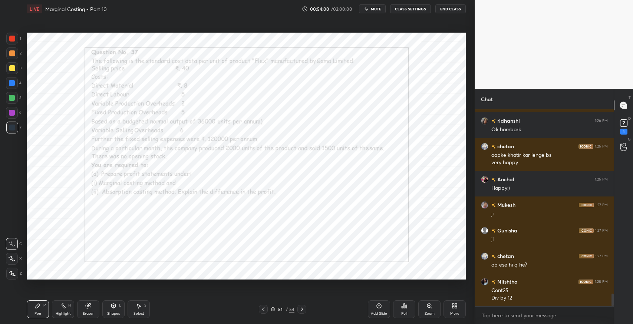
click at [404, 306] on icon at bounding box center [404, 306] width 1 height 4
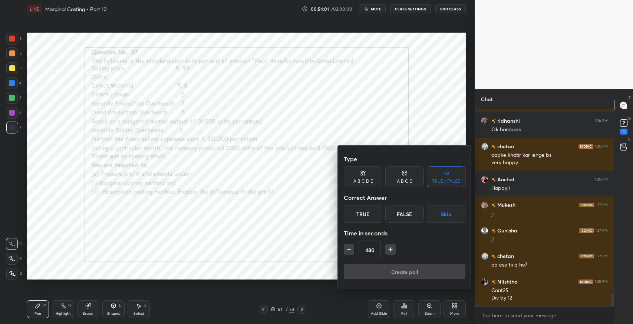
click at [370, 118] on div at bounding box center [316, 162] width 633 height 324
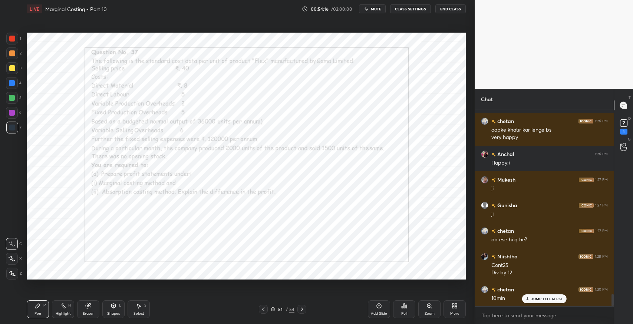
scroll to position [2956, 0]
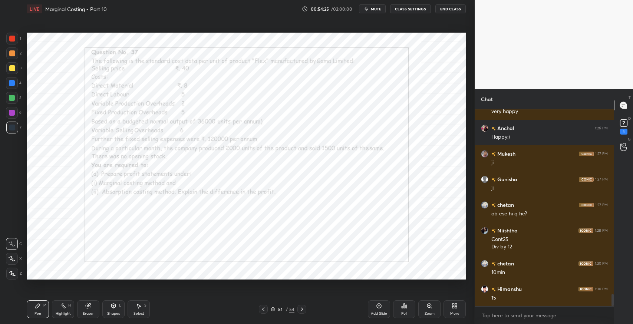
click at [400, 312] on div "Poll" at bounding box center [404, 310] width 22 height 18
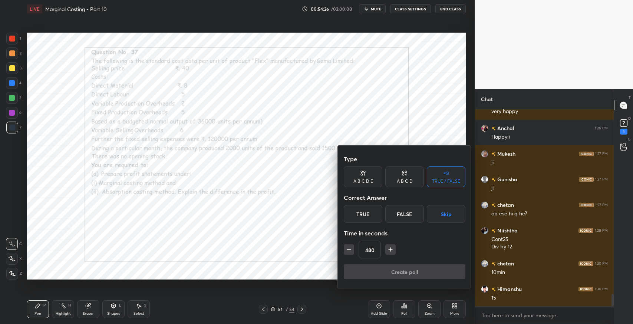
click at [390, 251] on icon "button" at bounding box center [390, 249] width 7 height 7
click at [389, 252] on icon "button" at bounding box center [390, 249] width 7 height 7
click at [391, 252] on icon "button" at bounding box center [390, 249] width 7 height 7
click at [391, 251] on icon "button" at bounding box center [391, 250] width 0 height 4
click at [390, 252] on icon "button" at bounding box center [390, 249] width 7 height 7
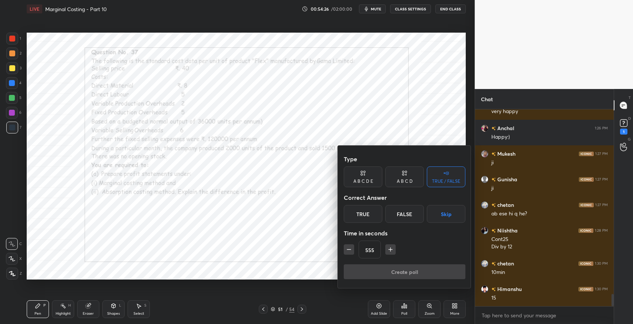
click at [390, 252] on icon "button" at bounding box center [390, 249] width 7 height 7
click at [389, 251] on icon "button" at bounding box center [390, 249] width 7 height 7
click at [391, 253] on icon "button" at bounding box center [390, 249] width 7 height 7
click at [389, 252] on icon "button" at bounding box center [390, 249] width 7 height 7
click at [347, 250] on icon "button" at bounding box center [348, 249] width 7 height 7
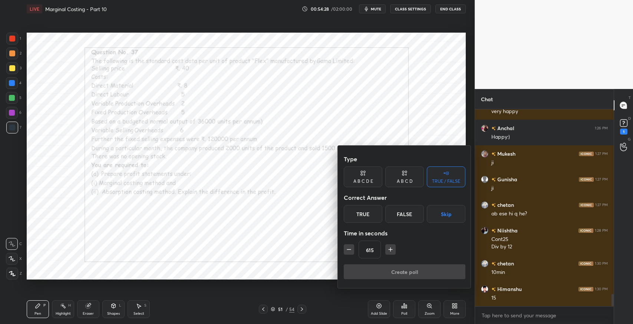
type input "600"
click at [440, 218] on button "Skip" at bounding box center [446, 214] width 39 height 18
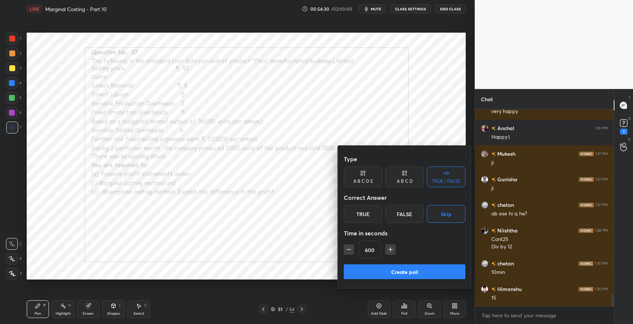
click at [422, 270] on button "Create poll" at bounding box center [405, 272] width 122 height 15
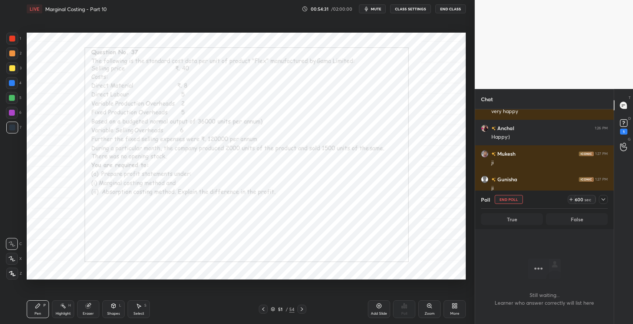
scroll to position [3, 2]
click at [602, 201] on icon at bounding box center [604, 200] width 6 height 6
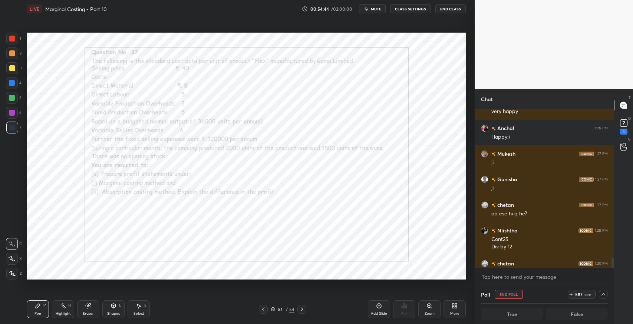
click at [567, 294] on div "Poll End Poll 587 sec" at bounding box center [544, 295] width 127 height 18
click at [568, 295] on div "Poll End Poll 587 sec" at bounding box center [544, 295] width 127 height 18
click at [569, 294] on div "587 sec" at bounding box center [582, 294] width 28 height 9
click at [569, 294] on icon at bounding box center [571, 295] width 6 height 6
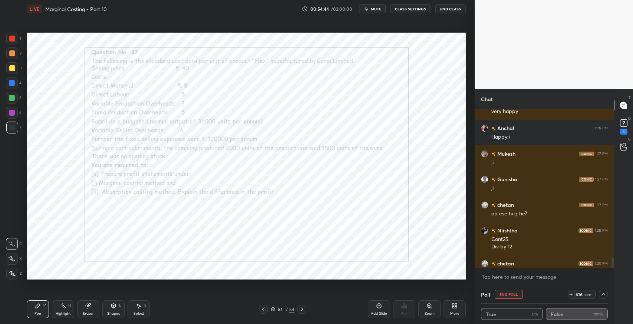
click at [568, 293] on div "Poll End Poll 616 sec" at bounding box center [544, 295] width 127 height 18
click at [568, 294] on div "Poll End Poll 631 sec" at bounding box center [544, 295] width 127 height 18
click at [567, 293] on div "Poll End Poll 631 sec" at bounding box center [544, 295] width 127 height 18
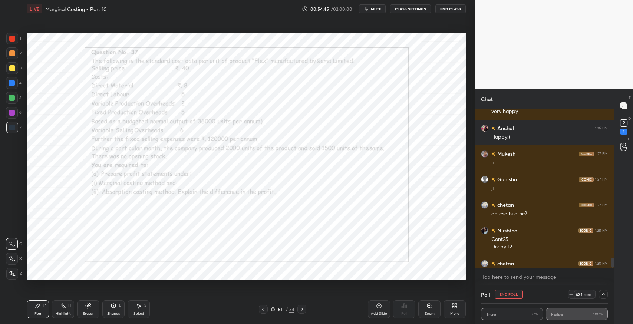
click at [568, 293] on div "Poll End Poll 631 sec" at bounding box center [544, 295] width 127 height 18
click at [569, 294] on icon at bounding box center [571, 295] width 6 height 6
click at [570, 294] on icon at bounding box center [571, 295] width 6 height 6
click at [571, 294] on icon at bounding box center [571, 295] width 6 height 6
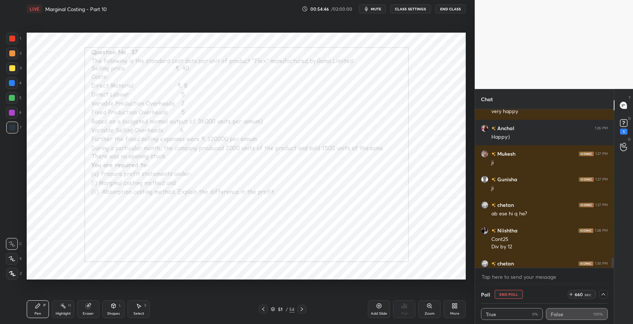
click at [571, 294] on icon at bounding box center [571, 295] width 6 height 6
click at [570, 294] on icon at bounding box center [571, 295] width 6 height 6
click at [571, 294] on icon at bounding box center [571, 295] width 6 height 6
click at [572, 294] on icon at bounding box center [571, 295] width 6 height 6
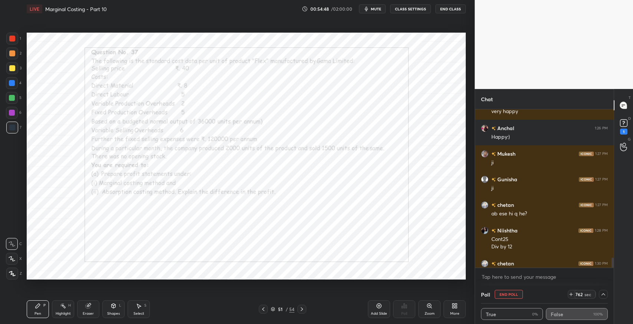
click at [571, 295] on icon at bounding box center [571, 295] width 3 height 0
click at [570, 294] on icon at bounding box center [571, 295] width 6 height 6
click at [374, 6] on span "mute" at bounding box center [376, 8] width 10 height 5
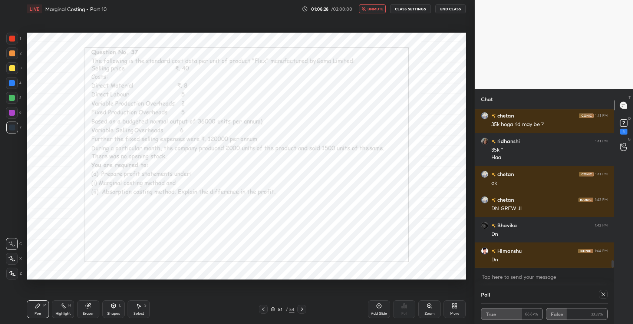
scroll to position [3233, 0]
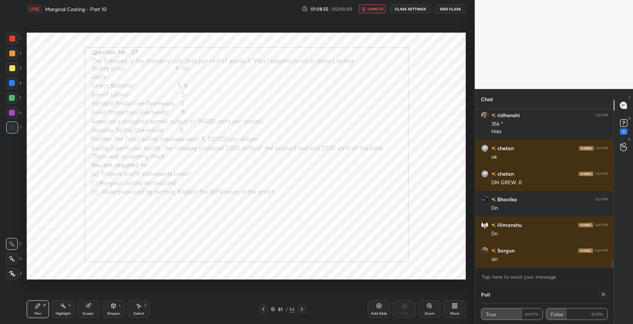
click at [601, 293] on icon at bounding box center [604, 295] width 6 height 6
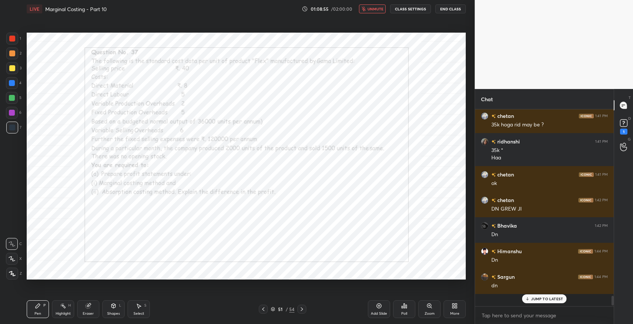
scroll to position [2, 2]
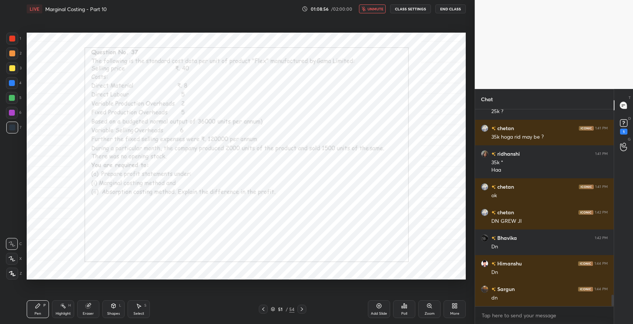
click at [377, 9] on span "unmute" at bounding box center [376, 8] width 16 height 5
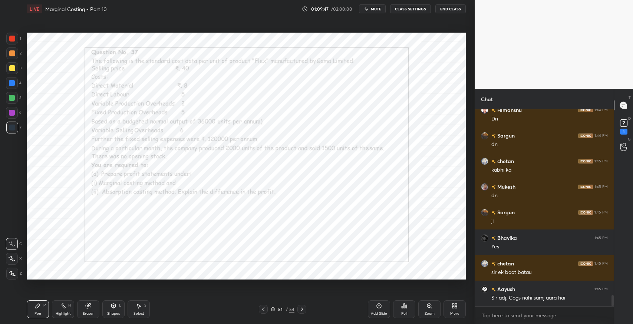
scroll to position [3355, 0]
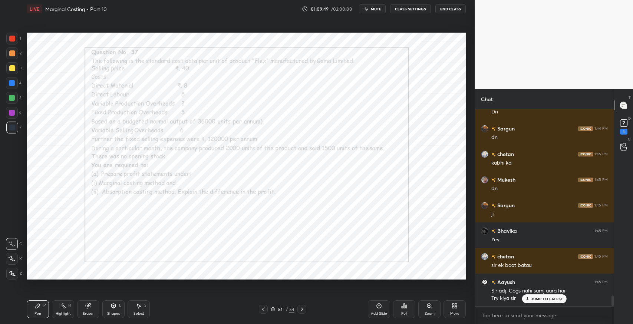
click at [528, 301] on icon at bounding box center [527, 299] width 5 height 4
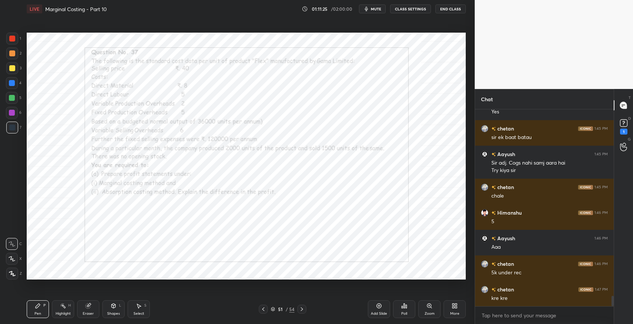
scroll to position [3509, 0]
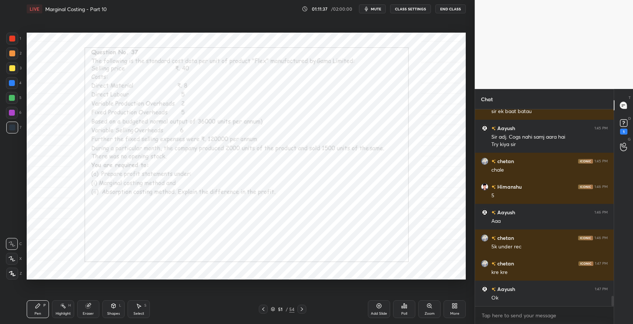
click at [303, 311] on icon at bounding box center [302, 309] width 6 height 6
click at [303, 310] on icon at bounding box center [302, 309] width 6 height 6
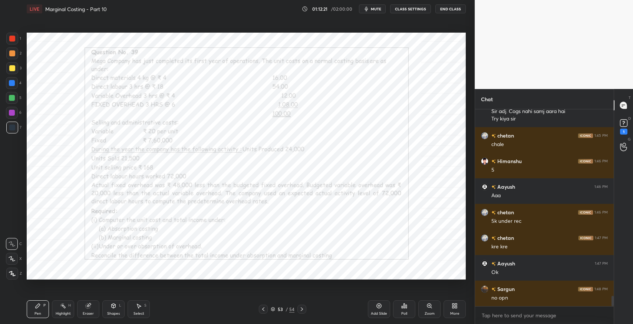
click at [377, 304] on icon at bounding box center [379, 306] width 6 height 6
click at [264, 307] on icon at bounding box center [263, 309] width 6 height 6
click at [302, 310] on icon at bounding box center [302, 310] width 2 height 4
click at [263, 309] on icon at bounding box center [263, 309] width 6 height 6
click at [302, 309] on icon at bounding box center [302, 309] width 6 height 6
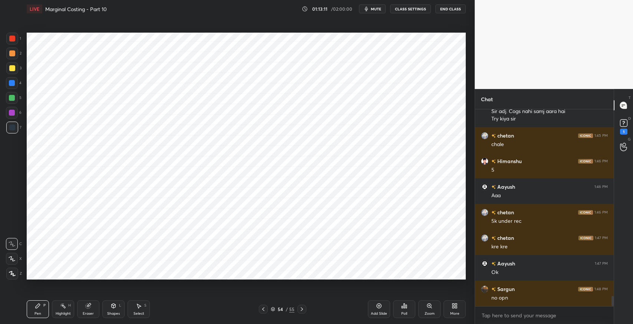
click at [263, 307] on icon at bounding box center [263, 309] width 6 height 6
click at [299, 311] on icon at bounding box center [302, 309] width 6 height 6
click at [128, 301] on div "Select S" at bounding box center [139, 310] width 22 height 18
click at [69, 111] on div "0 ° Undo Copy Duplicate Duplicate to new slide Delete" at bounding box center [246, 156] width 439 height 247
click at [42, 308] on div "Pen P" at bounding box center [38, 310] width 22 height 18
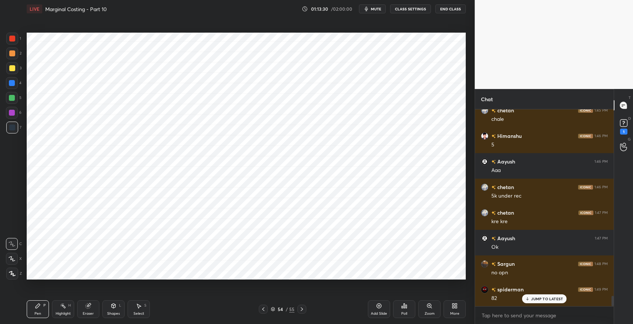
scroll to position [3585, 0]
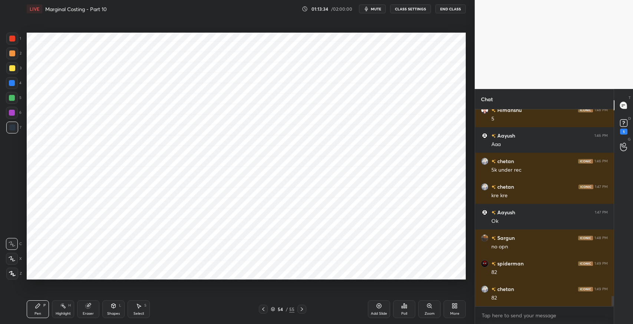
click at [265, 309] on icon at bounding box center [263, 309] width 6 height 6
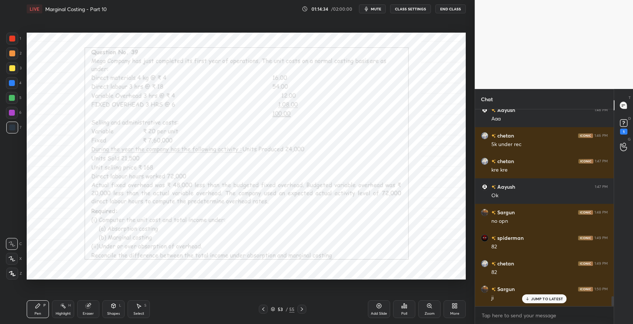
scroll to position [3636, 0]
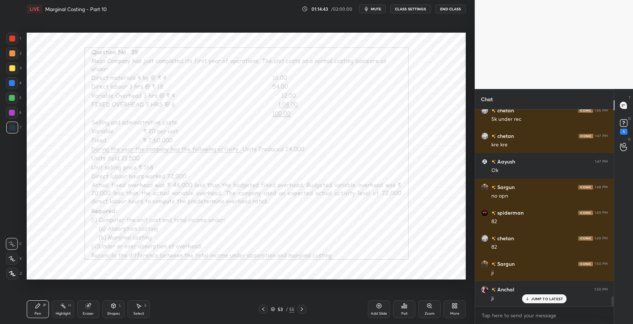
click at [303, 308] on icon at bounding box center [302, 309] width 6 height 6
click at [259, 310] on div at bounding box center [263, 309] width 9 height 9
click at [299, 308] on icon at bounding box center [302, 309] width 6 height 6
click at [140, 304] on icon at bounding box center [139, 306] width 6 height 6
click at [58, 191] on div "0 ° Undo Copy Duplicate Duplicate to new slide Delete" at bounding box center [246, 156] width 439 height 247
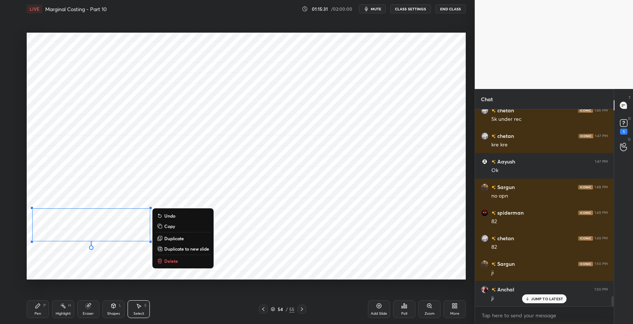
click at [39, 308] on icon at bounding box center [38, 306] width 6 height 6
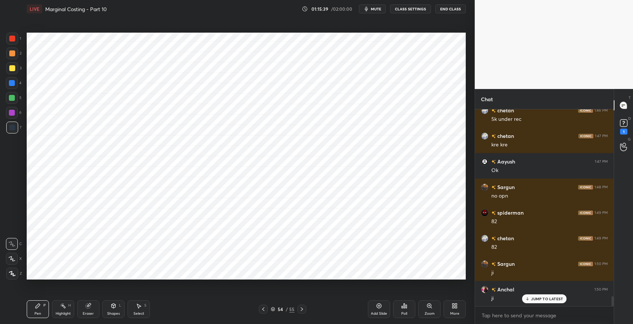
click at [264, 310] on icon at bounding box center [263, 309] width 6 height 6
click at [303, 311] on icon at bounding box center [302, 309] width 6 height 6
click at [260, 307] on div at bounding box center [263, 309] width 9 height 9
click at [298, 309] on div at bounding box center [302, 309] width 9 height 9
click at [262, 311] on icon at bounding box center [263, 309] width 6 height 6
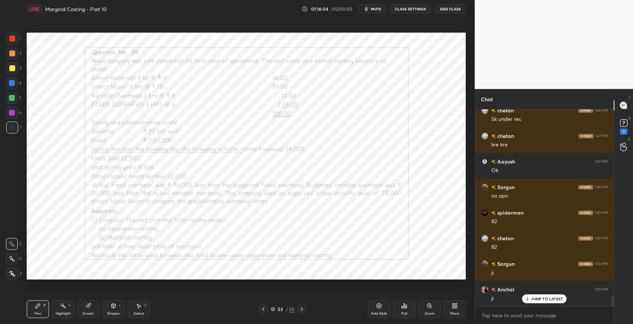
click at [264, 308] on icon at bounding box center [263, 310] width 2 height 4
click at [301, 310] on icon at bounding box center [302, 309] width 6 height 6
click at [300, 310] on icon at bounding box center [302, 309] width 6 height 6
click at [264, 310] on icon at bounding box center [263, 309] width 6 height 6
click at [301, 309] on icon at bounding box center [302, 309] width 6 height 6
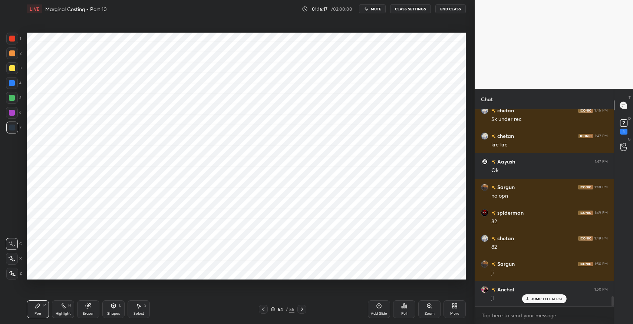
click at [201, 281] on div "Setting up your live class Poll for secs No correct answer Start poll" at bounding box center [246, 156] width 445 height 277
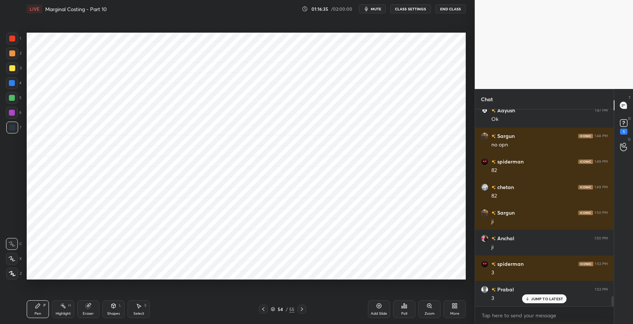
scroll to position [3713, 0]
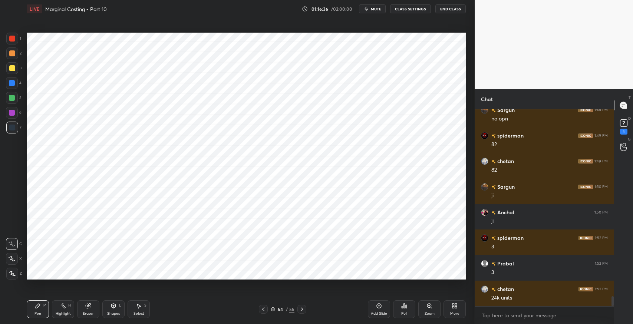
click at [88, 306] on icon at bounding box center [88, 306] width 5 height 5
click at [264, 312] on icon at bounding box center [263, 309] width 6 height 6
click at [30, 312] on div "Pen P" at bounding box center [38, 310] width 22 height 18
click at [302, 309] on icon at bounding box center [302, 309] width 6 height 6
click at [136, 305] on icon at bounding box center [139, 306] width 6 height 6
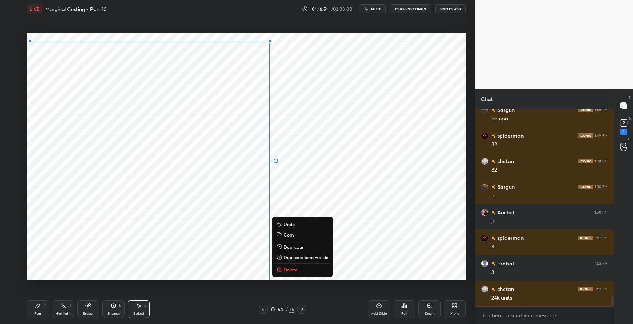
click at [297, 237] on button "Copy" at bounding box center [302, 234] width 55 height 9
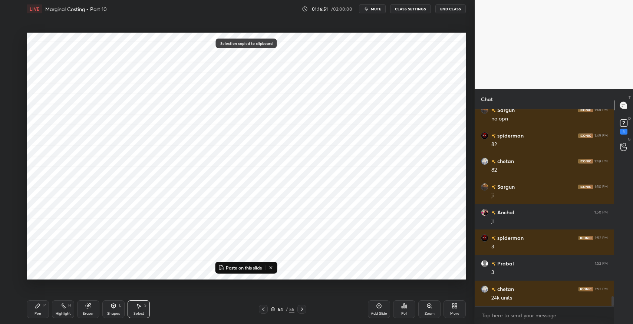
scroll to position [3739, 0]
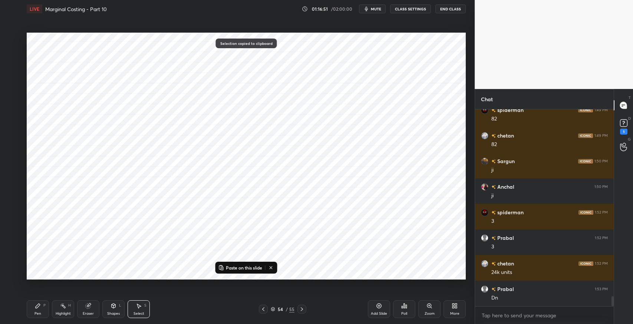
click at [262, 311] on icon at bounding box center [263, 309] width 6 height 6
click at [241, 266] on p "Paste on this slide" at bounding box center [244, 268] width 36 height 6
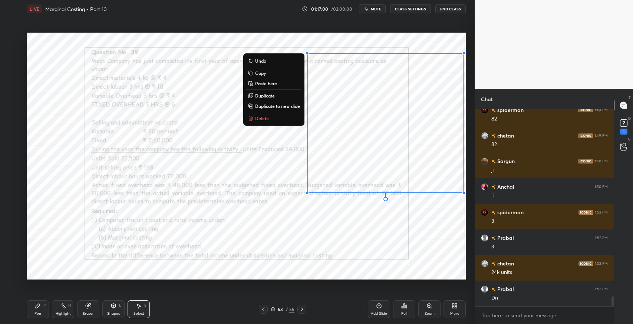
click at [335, 230] on div "0 ° Undo Copy Paste here Duplicate Duplicate to new slide Delete" at bounding box center [246, 156] width 439 height 247
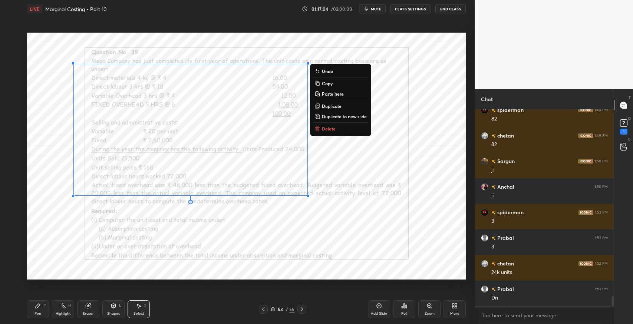
click at [334, 130] on p "Delete" at bounding box center [329, 129] width 14 height 6
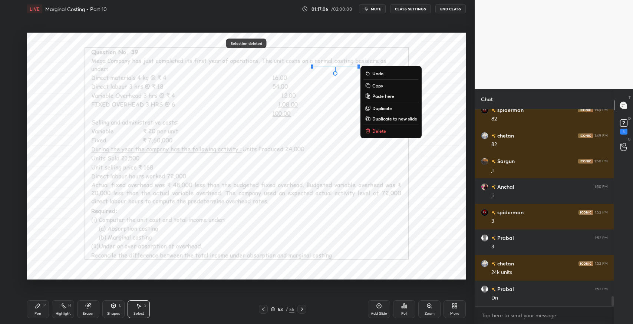
click at [384, 133] on p "Delete" at bounding box center [380, 131] width 14 height 6
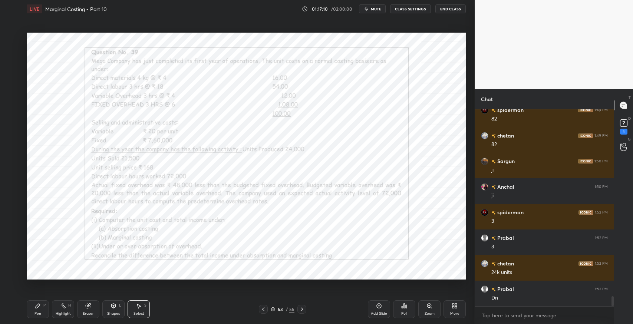
click at [375, 12] on button "mute" at bounding box center [372, 8] width 27 height 9
click at [383, 12] on button "unmute" at bounding box center [372, 8] width 27 height 9
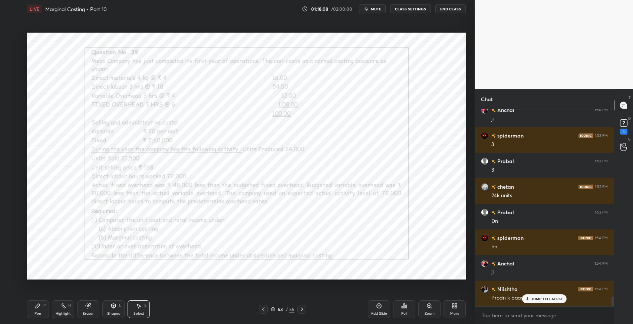
scroll to position [3841, 0]
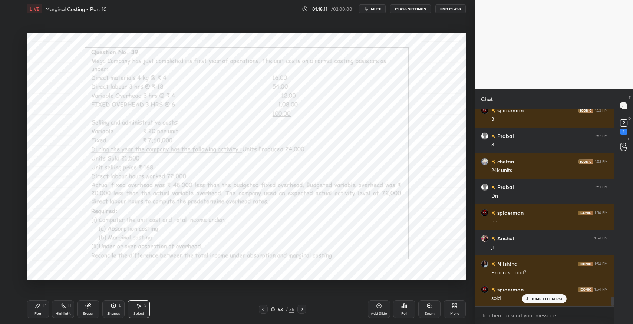
click at [302, 308] on icon at bounding box center [302, 309] width 6 height 6
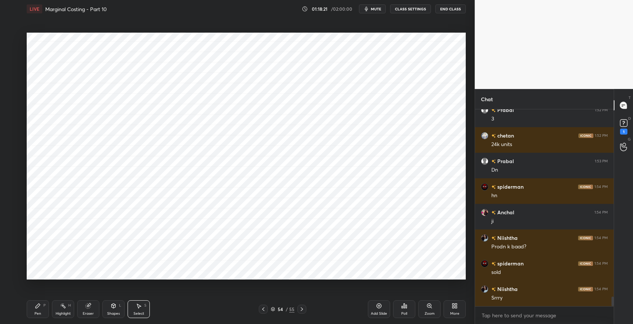
click at [264, 308] on icon at bounding box center [263, 309] width 6 height 6
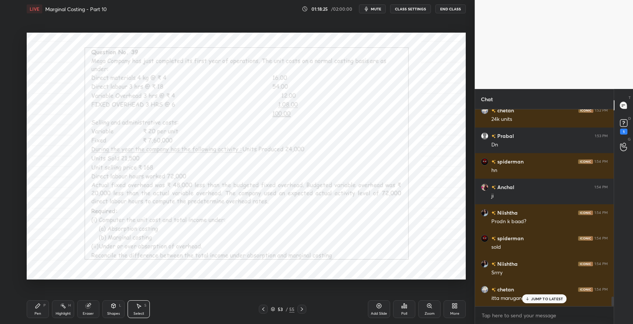
click at [532, 301] on p "JUMP TO LATEST" at bounding box center [547, 299] width 32 height 4
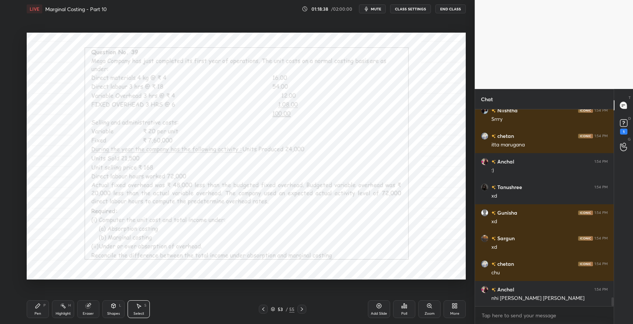
scroll to position [4072, 0]
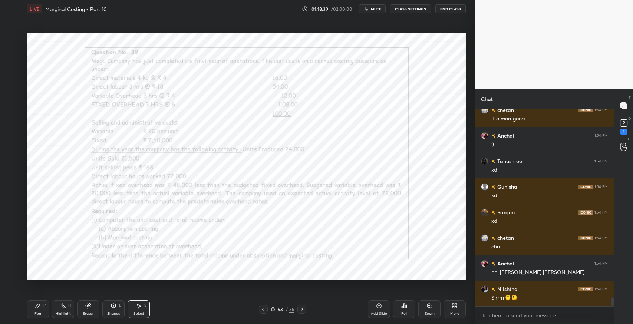
click at [36, 309] on icon at bounding box center [38, 306] width 6 height 6
click at [302, 310] on icon at bounding box center [302, 310] width 2 height 4
click at [261, 307] on icon at bounding box center [263, 309] width 6 height 6
click at [167, 283] on div "Setting up your live class Poll for secs No correct answer Start poll" at bounding box center [246, 156] width 445 height 277
click at [302, 308] on icon at bounding box center [302, 309] width 6 height 6
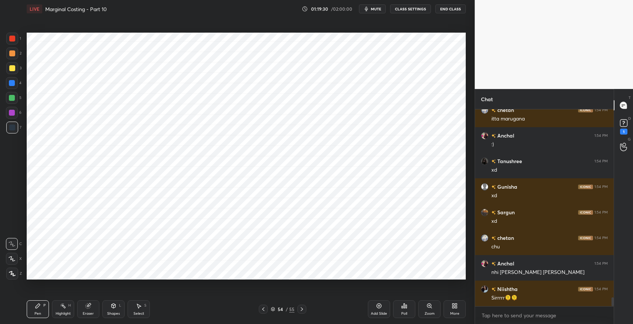
click at [264, 310] on icon at bounding box center [263, 309] width 6 height 6
click at [263, 311] on icon at bounding box center [263, 309] width 6 height 6
click at [300, 310] on icon at bounding box center [302, 309] width 6 height 6
click at [301, 310] on icon at bounding box center [302, 309] width 6 height 6
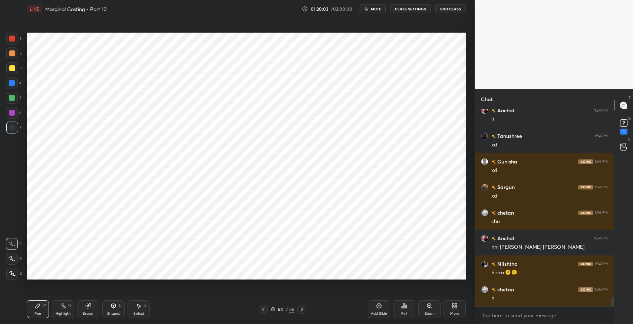
scroll to position [4123, 0]
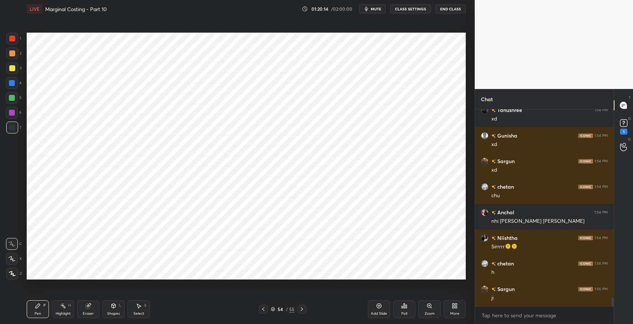
click at [260, 311] on div at bounding box center [263, 309] width 9 height 9
click at [262, 312] on icon at bounding box center [263, 309] width 6 height 6
click at [302, 310] on icon at bounding box center [302, 309] width 6 height 6
click at [301, 310] on icon at bounding box center [302, 309] width 6 height 6
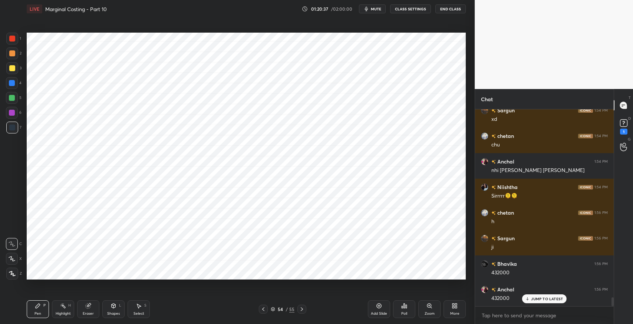
scroll to position [4200, 0]
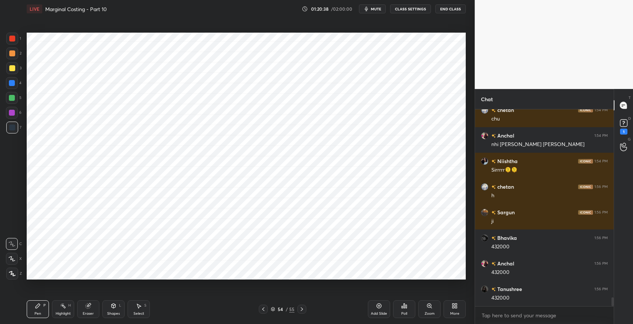
click at [260, 284] on div "Setting up your live class Poll for secs No correct answer Start poll" at bounding box center [246, 156] width 445 height 277
click at [264, 310] on icon at bounding box center [263, 309] width 6 height 6
click at [90, 307] on icon at bounding box center [88, 306] width 5 height 5
click at [13, 273] on span "Erase all" at bounding box center [11, 273] width 11 height 5
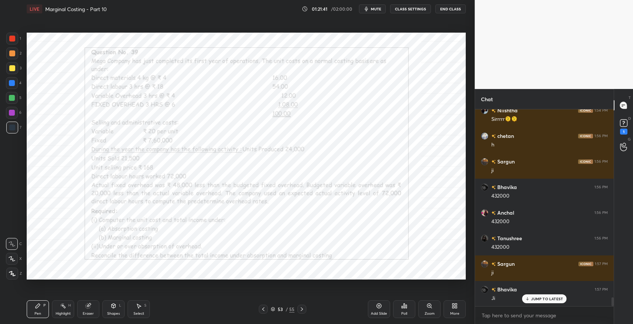
scroll to position [4302, 0]
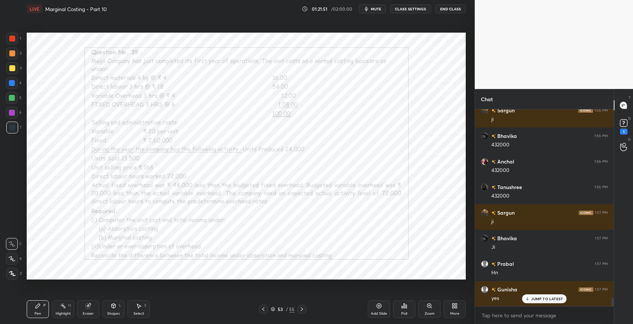
click at [15, 276] on div at bounding box center [12, 274] width 12 height 12
click at [86, 313] on div "Eraser" at bounding box center [88, 314] width 11 height 4
click at [14, 272] on span "Erase all" at bounding box center [11, 273] width 11 height 5
click at [302, 310] on icon at bounding box center [302, 309] width 6 height 6
click at [12, 242] on icon at bounding box center [12, 244] width 7 height 5
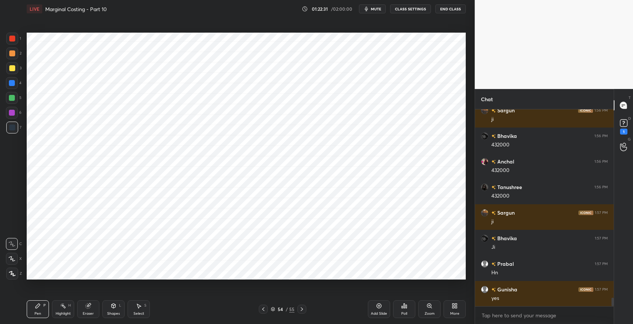
scroll to position [4328, 0]
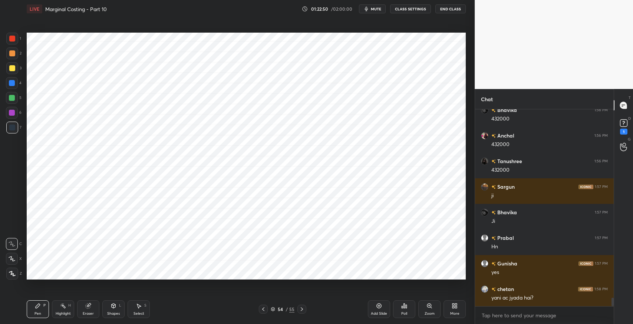
click at [90, 307] on icon at bounding box center [88, 306] width 5 height 5
click at [47, 306] on div "Pen P" at bounding box center [38, 310] width 22 height 18
click at [86, 310] on div "Eraser" at bounding box center [88, 310] width 22 height 18
click at [37, 309] on div "Pen P" at bounding box center [38, 310] width 22 height 18
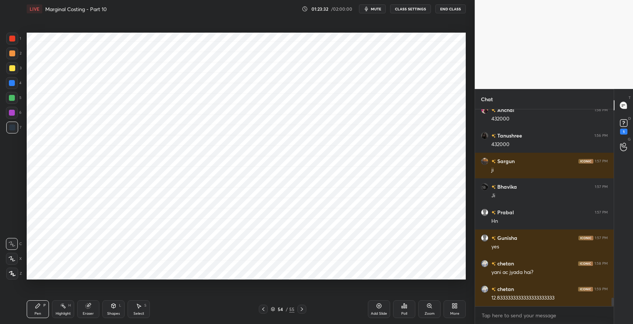
click at [88, 306] on icon at bounding box center [88, 306] width 5 height 5
click at [35, 307] on icon at bounding box center [38, 306] width 6 height 6
click at [95, 305] on div "Eraser" at bounding box center [88, 310] width 22 height 18
click at [36, 306] on icon at bounding box center [38, 306] width 6 height 6
click at [88, 313] on div "Eraser" at bounding box center [88, 314] width 11 height 4
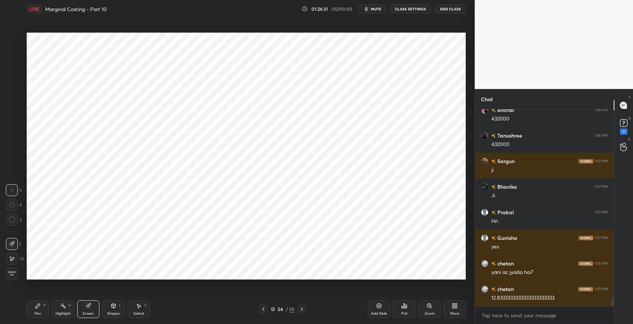
click at [13, 258] on icon at bounding box center [12, 259] width 6 height 6
click at [28, 307] on div "Pen P" at bounding box center [38, 310] width 22 height 18
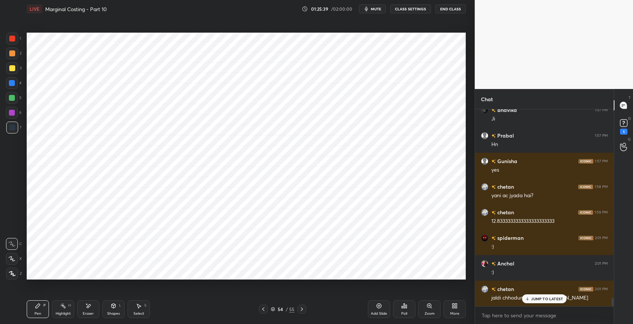
scroll to position [4456, 0]
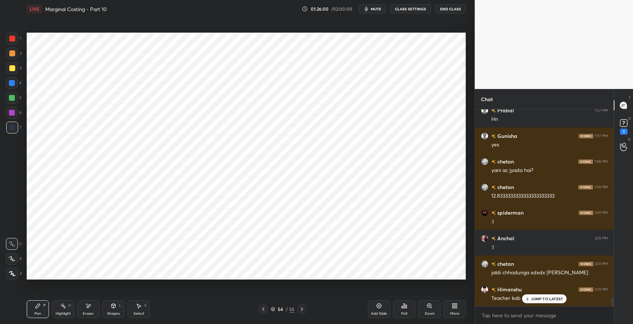
click at [544, 299] on p "JUMP TO LATEST" at bounding box center [547, 299] width 32 height 4
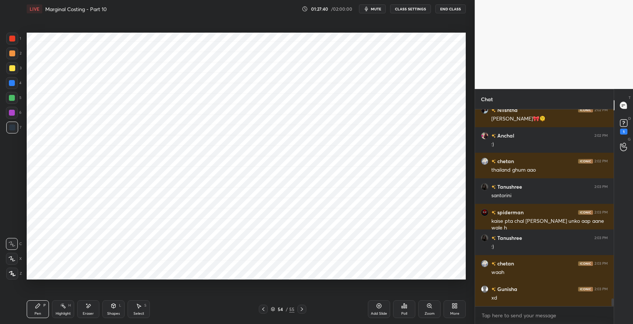
scroll to position [4916, 0]
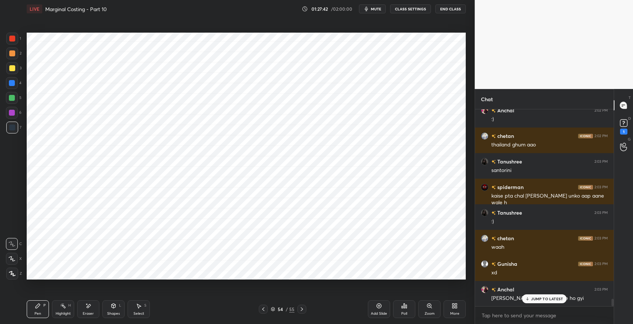
click at [532, 301] on p "JUMP TO LATEST" at bounding box center [547, 299] width 32 height 4
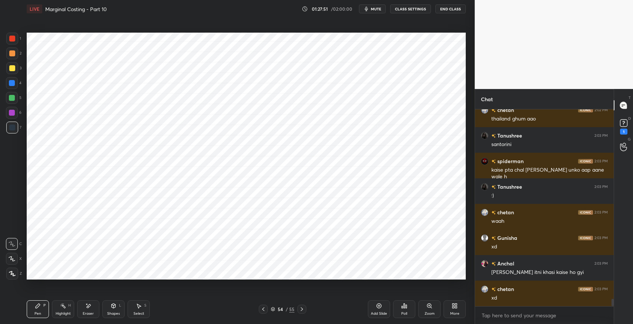
click at [377, 308] on icon at bounding box center [379, 306] width 6 height 6
click at [86, 308] on icon at bounding box center [88, 306] width 6 height 6
click at [9, 274] on span "Erase all" at bounding box center [11, 273] width 11 height 5
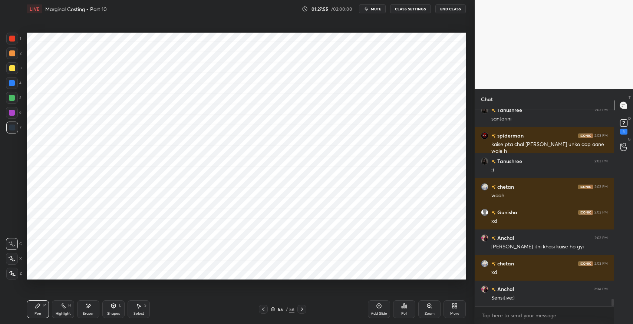
click at [43, 311] on div "Pen P" at bounding box center [38, 310] width 22 height 18
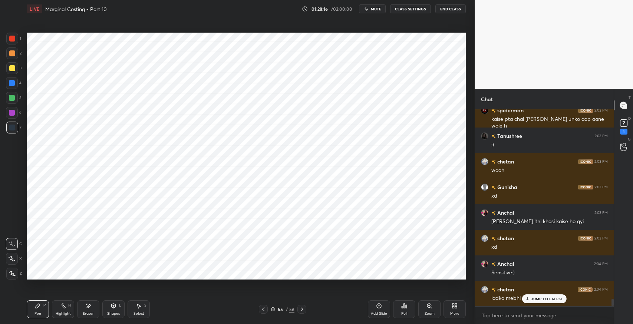
click at [540, 299] on p "JUMP TO LATEST" at bounding box center [547, 299] width 32 height 4
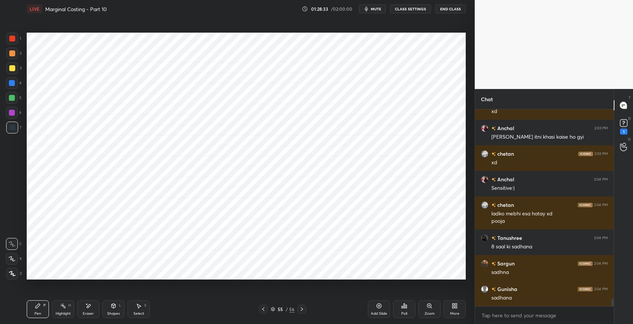
scroll to position [5103, 0]
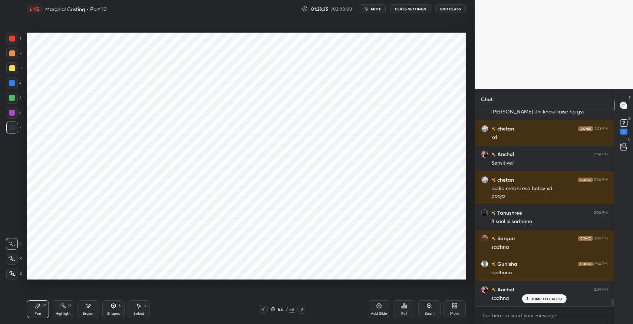
click at [264, 307] on icon at bounding box center [263, 309] width 6 height 6
click at [303, 308] on icon at bounding box center [302, 309] width 6 height 6
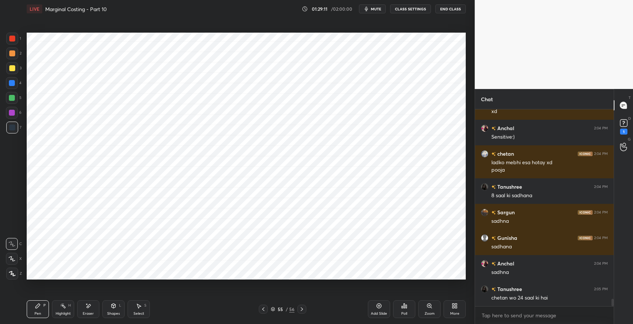
scroll to position [5155, 0]
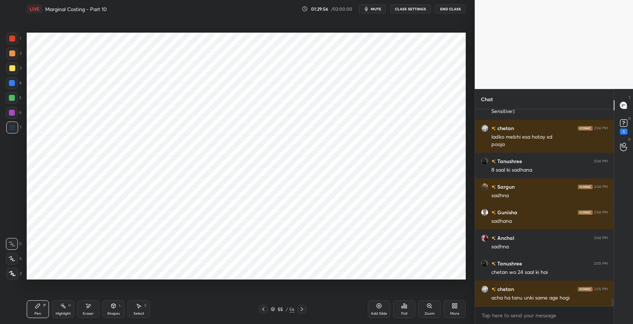
click at [261, 311] on icon at bounding box center [263, 309] width 6 height 6
click at [301, 309] on icon at bounding box center [302, 309] width 6 height 6
click at [264, 309] on icon at bounding box center [263, 309] width 6 height 6
click at [302, 308] on icon at bounding box center [302, 310] width 2 height 4
click at [142, 307] on div "Select S" at bounding box center [139, 310] width 22 height 18
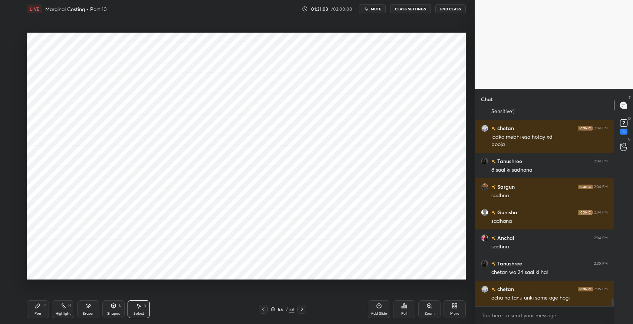
click at [36, 312] on div "Pen" at bounding box center [38, 314] width 7 height 4
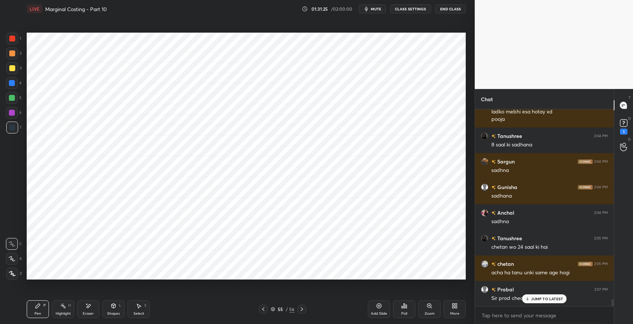
click at [535, 299] on p "JUMP TO LATEST" at bounding box center [547, 299] width 32 height 4
click at [140, 307] on icon at bounding box center [139, 306] width 6 height 6
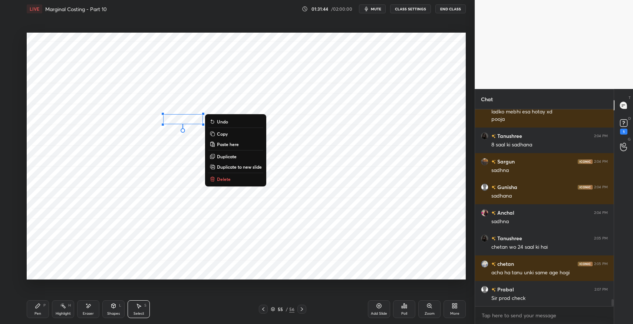
click at [230, 180] on button "Delete" at bounding box center [235, 179] width 55 height 9
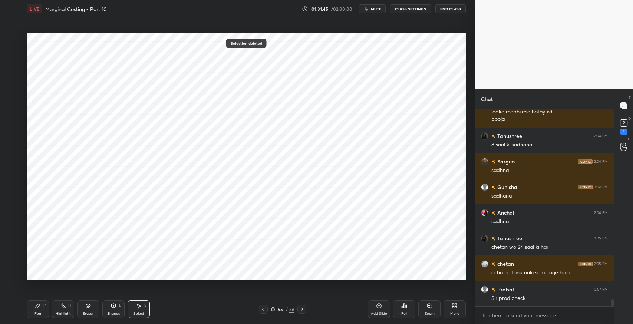
click at [41, 306] on div "Pen P" at bounding box center [38, 310] width 22 height 18
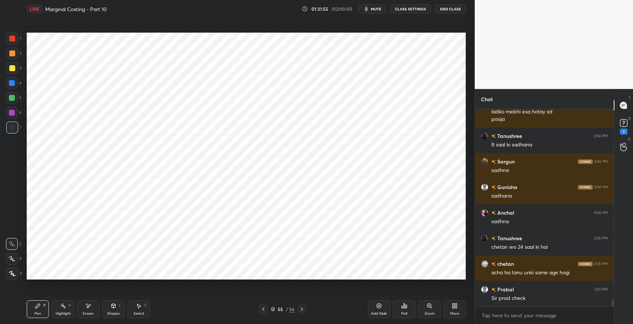
scroll to position [5206, 0]
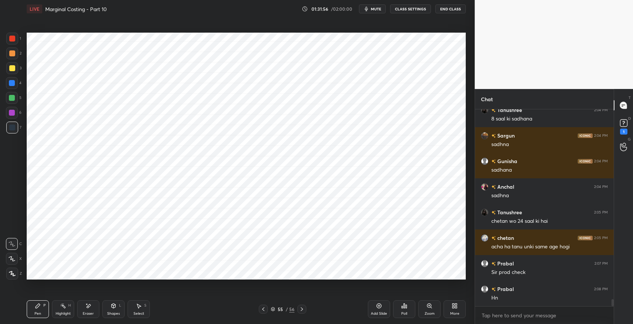
click at [87, 312] on div "Eraser" at bounding box center [88, 314] width 11 height 4
click at [36, 306] on icon at bounding box center [38, 306] width 4 height 4
click at [85, 313] on div "Eraser" at bounding box center [88, 314] width 11 height 4
click at [33, 310] on div "Pen P" at bounding box center [38, 310] width 22 height 18
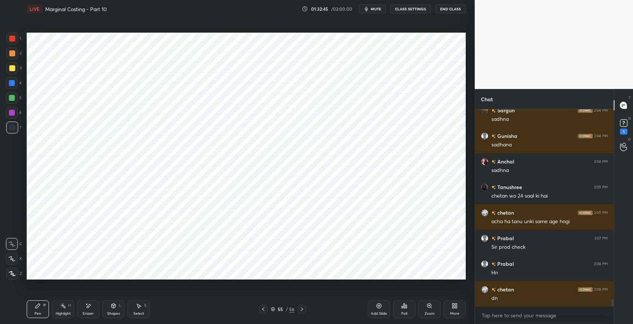
scroll to position [5257, 0]
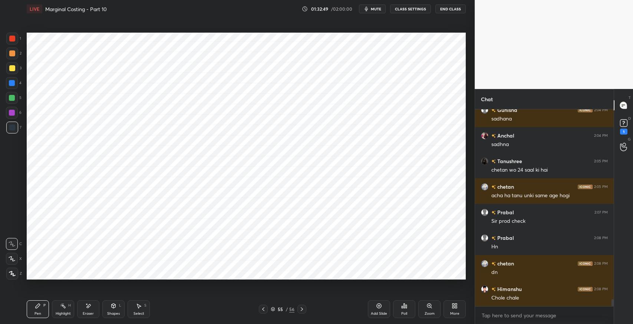
click at [112, 307] on icon at bounding box center [114, 306] width 4 height 4
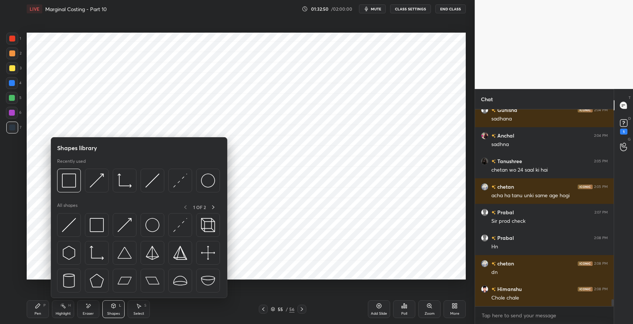
click at [94, 227] on img at bounding box center [97, 225] width 14 height 14
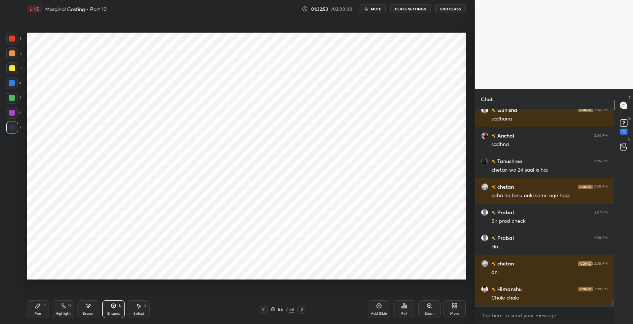
click at [36, 311] on div "Pen P" at bounding box center [38, 310] width 22 height 18
click at [140, 308] on icon at bounding box center [139, 306] width 6 height 6
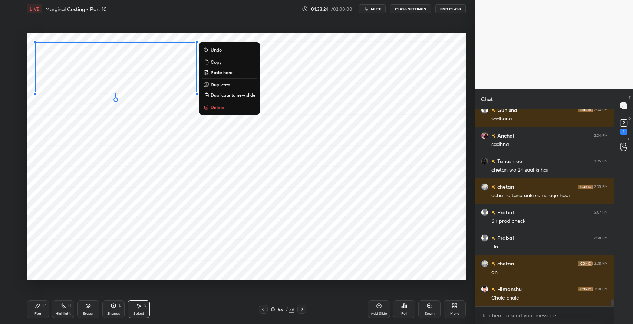
click at [226, 85] on p "Duplicate" at bounding box center [221, 85] width 20 height 6
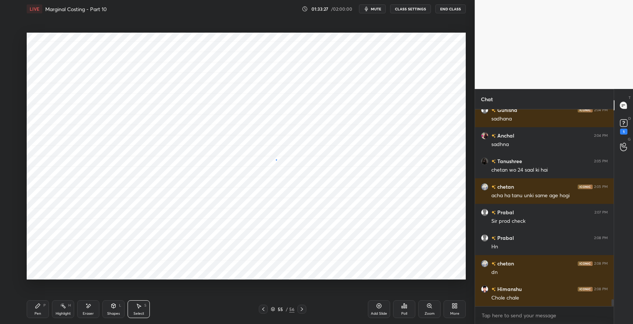
click at [276, 161] on div "0 ° Undo Copy Paste here Duplicate Duplicate to new slide Delete" at bounding box center [246, 156] width 439 height 247
click at [92, 303] on div "Eraser" at bounding box center [88, 310] width 22 height 18
click at [45, 308] on div "P" at bounding box center [44, 306] width 2 height 4
click at [287, 312] on div "55 / 56" at bounding box center [283, 309] width 24 height 7
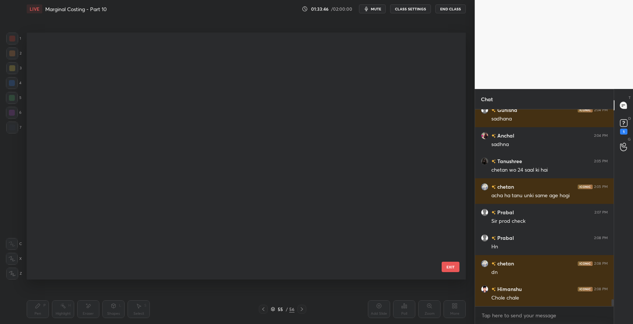
scroll to position [245, 436]
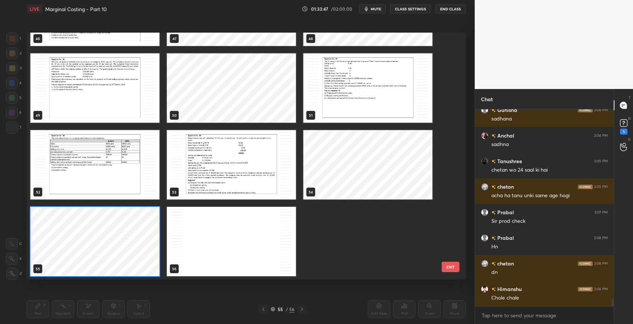
click at [448, 267] on button "EXIT" at bounding box center [451, 267] width 18 height 10
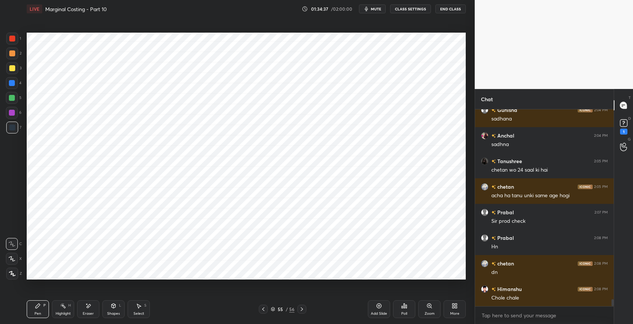
click at [266, 310] on icon at bounding box center [263, 309] width 6 height 6
click at [302, 307] on icon at bounding box center [302, 309] width 6 height 6
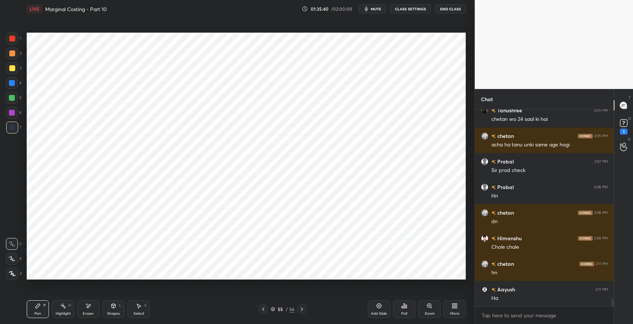
scroll to position [5334, 0]
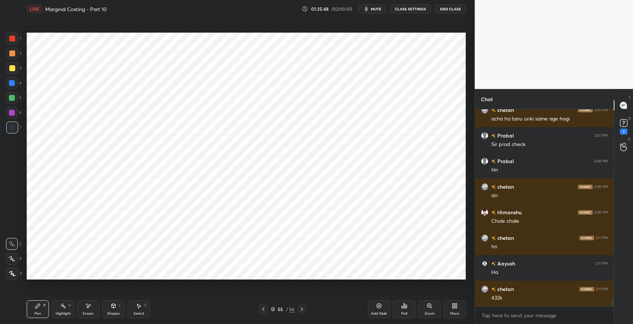
click at [261, 310] on icon at bounding box center [263, 309] width 6 height 6
click at [301, 312] on icon at bounding box center [302, 309] width 6 height 6
click at [265, 308] on icon at bounding box center [263, 309] width 6 height 6
click at [303, 310] on icon at bounding box center [302, 309] width 6 height 6
click at [107, 307] on div "Shapes L" at bounding box center [113, 310] width 22 height 18
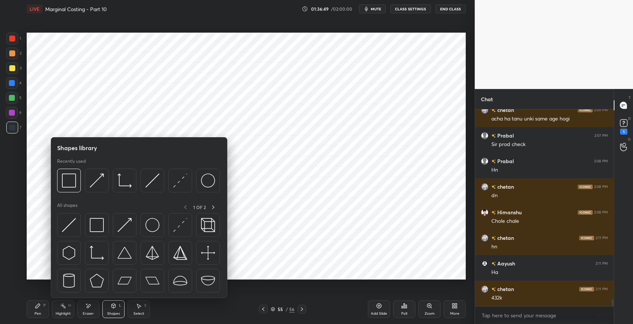
click at [95, 223] on img at bounding box center [97, 225] width 14 height 14
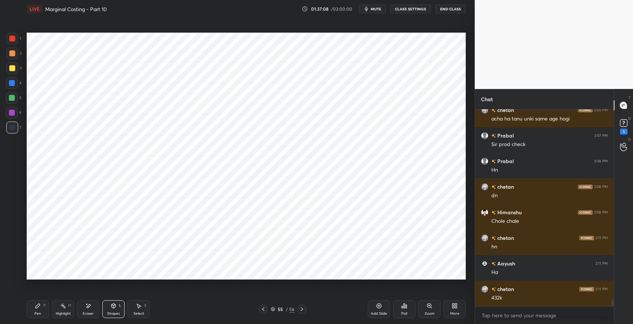
click at [145, 309] on div "Select S" at bounding box center [139, 310] width 22 height 18
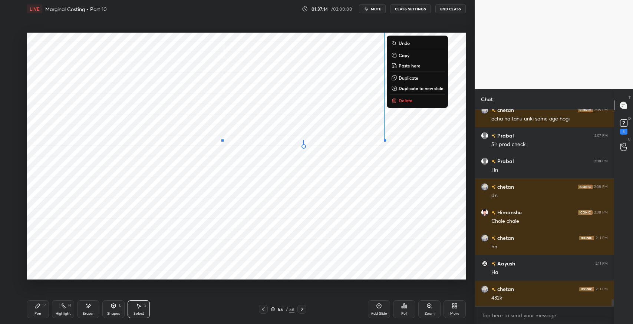
click at [295, 180] on div "0 ° Undo Copy Paste here Duplicate Duplicate to new slide Delete" at bounding box center [246, 156] width 439 height 247
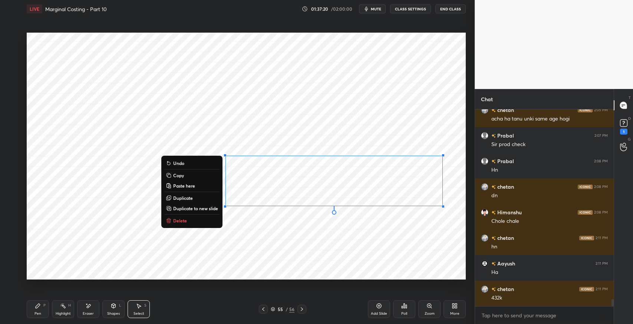
click at [321, 239] on div "0 ° Undo Copy Paste here Duplicate Duplicate to new slide Delete" at bounding box center [246, 156] width 439 height 247
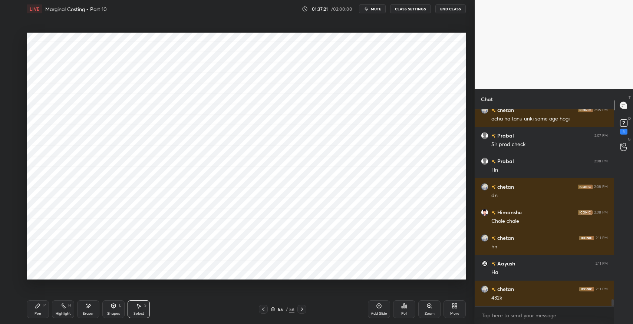
click at [38, 315] on div "Pen" at bounding box center [38, 314] width 7 height 4
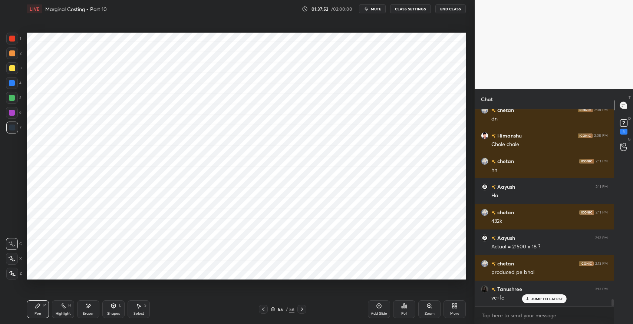
scroll to position [5436, 0]
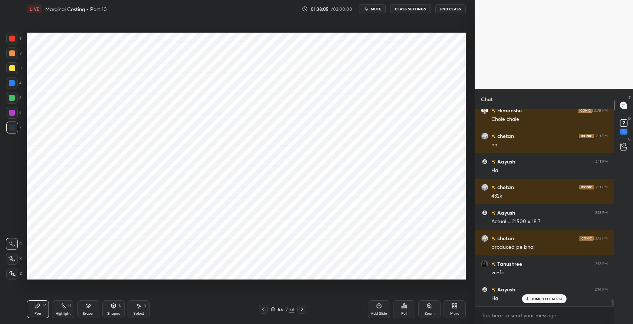
click at [264, 309] on icon at bounding box center [263, 309] width 6 height 6
click at [302, 310] on icon at bounding box center [302, 310] width 2 height 4
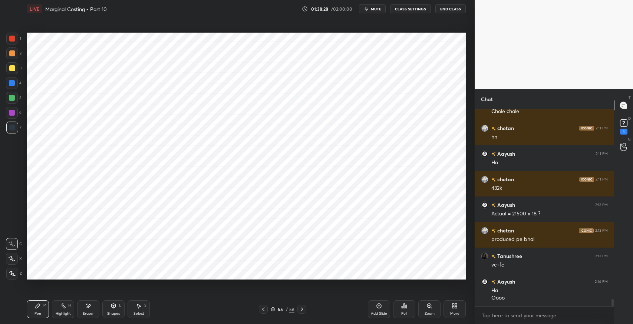
click at [372, 316] on div "Add Slide" at bounding box center [379, 314] width 16 height 4
click at [265, 311] on icon at bounding box center [264, 309] width 6 height 6
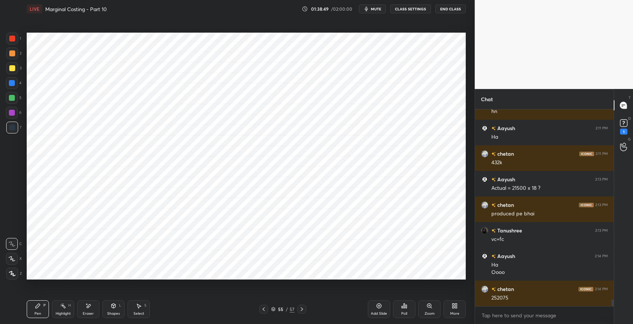
click at [13, 39] on div at bounding box center [12, 39] width 6 height 6
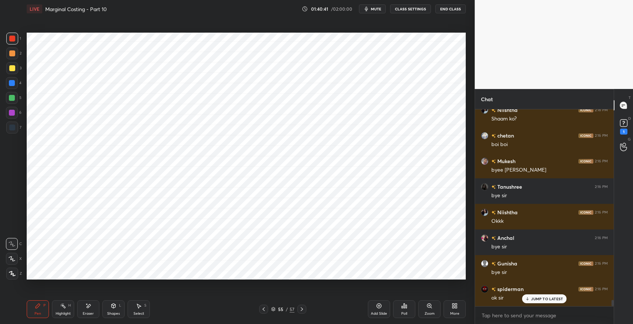
scroll to position [5827, 0]
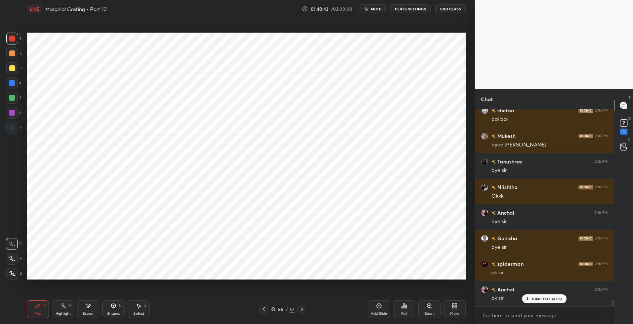
click at [546, 298] on p "JUMP TO LATEST" at bounding box center [547, 299] width 32 height 4
click at [627, 126] on rect at bounding box center [623, 123] width 7 height 7
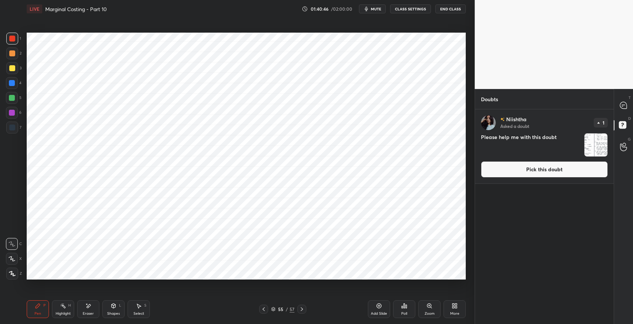
click at [578, 166] on button "Pick this doubt" at bounding box center [544, 169] width 127 height 16
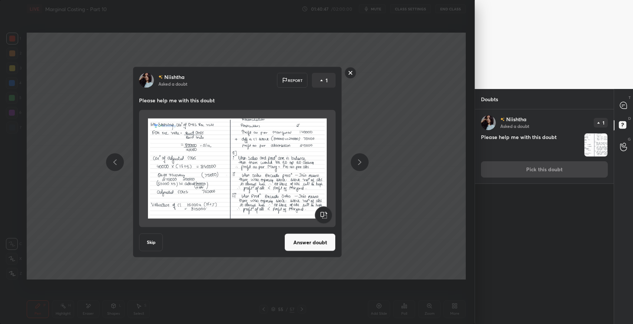
click at [430, 209] on div "[PERSON_NAME] Asked a doubt Report 1 Please help me with this doubt Skip Answer…" at bounding box center [237, 162] width 475 height 324
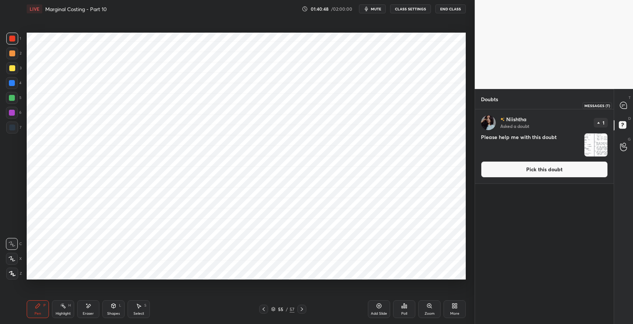
click at [623, 111] on div at bounding box center [624, 105] width 15 height 13
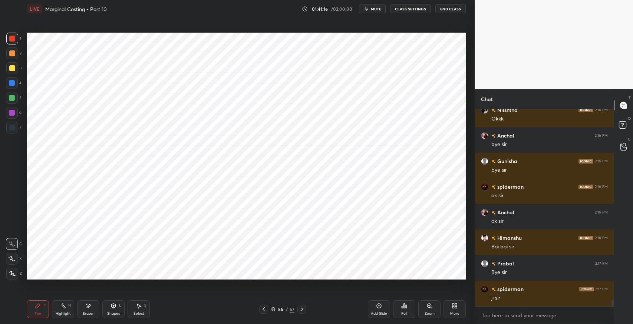
scroll to position [6089, 0]
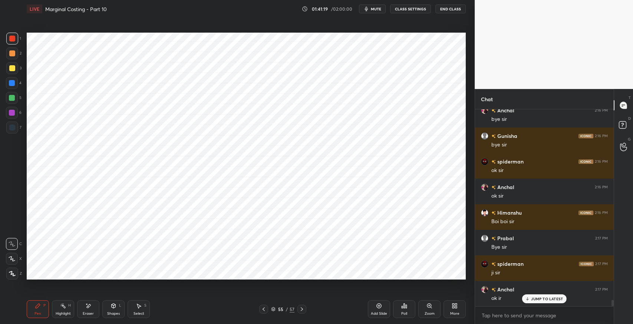
click at [454, 7] on button "End Class" at bounding box center [451, 8] width 30 height 9
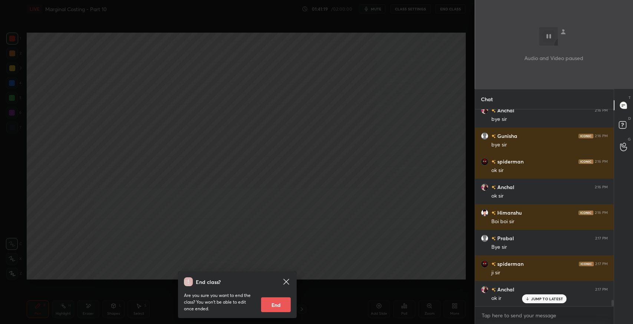
scroll to position [6096, 0]
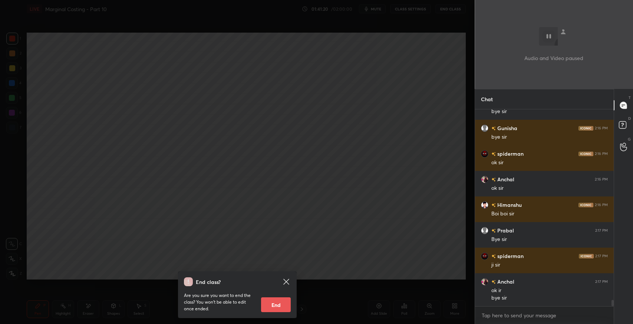
click at [281, 301] on button "End" at bounding box center [276, 305] width 30 height 15
type textarea "x"
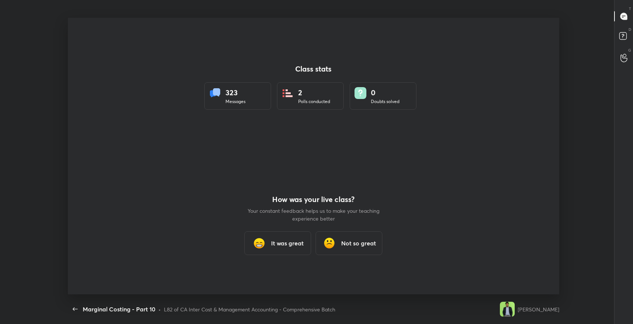
scroll to position [276, 627]
click at [288, 229] on div "How was your live class? Your constant feedback helps us to make your teaching …" at bounding box center [314, 225] width 134 height 138
click at [280, 243] on h3 "It was great" at bounding box center [287, 243] width 33 height 9
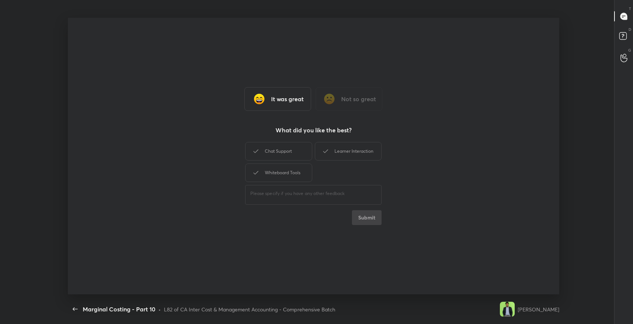
drag, startPoint x: 301, startPoint y: 151, endPoint x: 345, endPoint y: 154, distance: 43.9
click at [316, 151] on div "Chat Support Learner Interaction Whiteboard Tools" at bounding box center [313, 162] width 137 height 43
drag, startPoint x: 345, startPoint y: 154, endPoint x: 284, endPoint y: 174, distance: 63.8
click at [340, 157] on div "Learner Interaction" at bounding box center [348, 151] width 67 height 19
drag, startPoint x: 343, startPoint y: 153, endPoint x: 337, endPoint y: 153, distance: 5.9
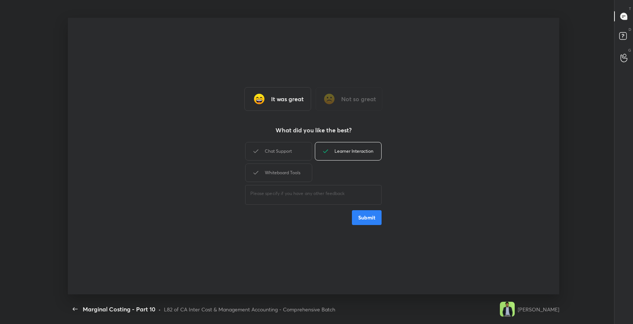
click at [342, 153] on div "Learner Interaction" at bounding box center [348, 151] width 67 height 19
drag, startPoint x: 280, startPoint y: 152, endPoint x: 285, endPoint y: 150, distance: 5.2
click at [285, 150] on div "Chat Support" at bounding box center [278, 151] width 67 height 19
drag, startPoint x: 360, startPoint y: 149, endPoint x: 282, endPoint y: 161, distance: 78.9
click at [356, 149] on div "Learner Interaction" at bounding box center [348, 151] width 67 height 19
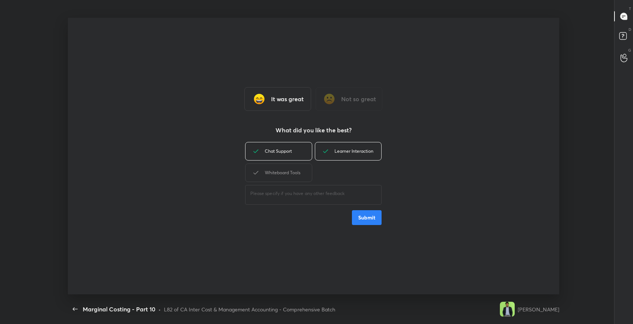
drag, startPoint x: 279, startPoint y: 168, endPoint x: 346, endPoint y: 201, distance: 74.5
click at [279, 168] on div "Whiteboard Tools" at bounding box center [278, 173] width 67 height 19
click at [376, 220] on button "Submit" at bounding box center [367, 217] width 30 height 15
